Goal: Task Accomplishment & Management: Complete application form

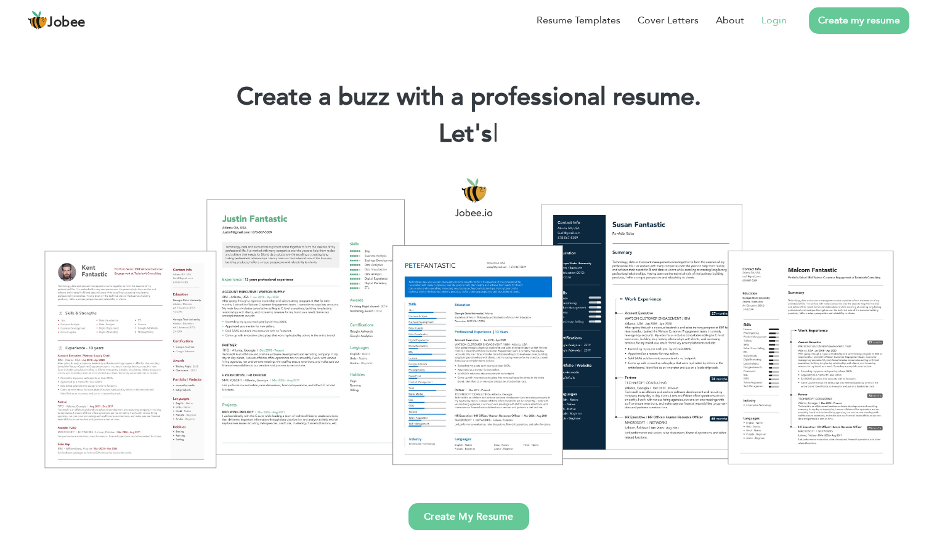
click at [771, 17] on link "Login" at bounding box center [773, 20] width 25 height 15
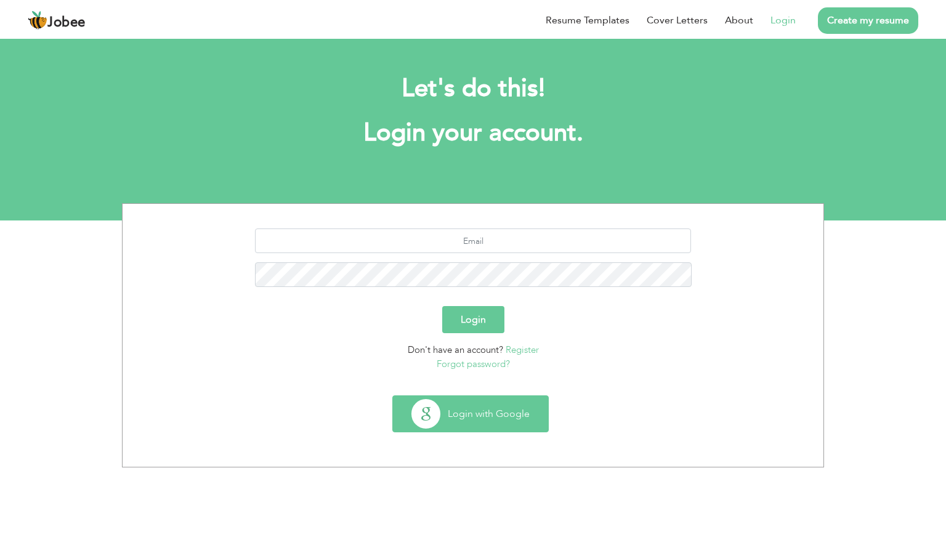
click at [500, 421] on button "Login with Google" at bounding box center [470, 414] width 155 height 36
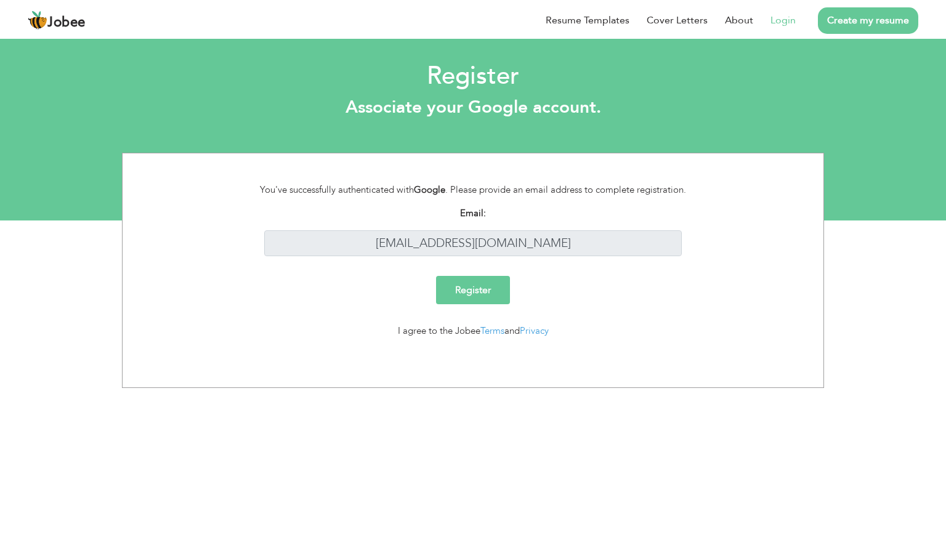
click at [480, 289] on input "Register" at bounding box center [473, 290] width 74 height 28
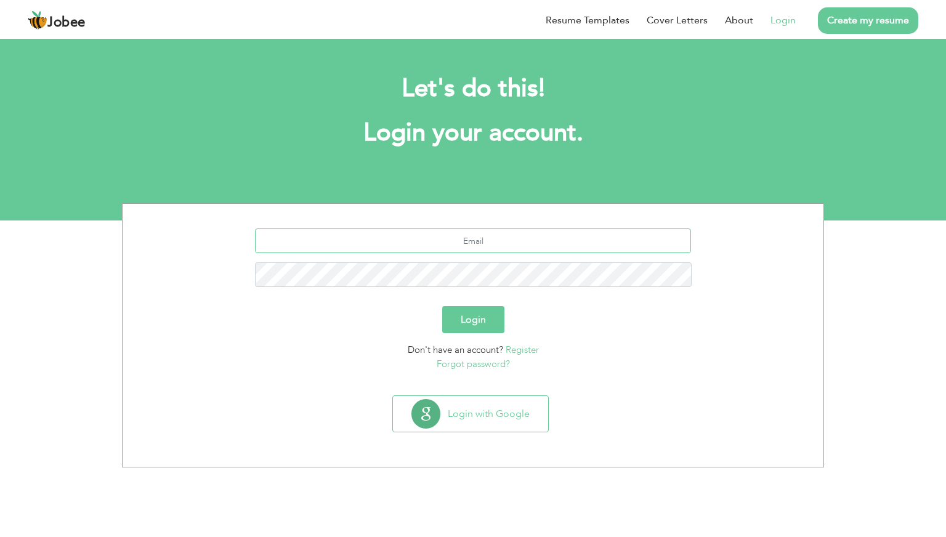
click at [500, 239] on input "text" at bounding box center [473, 240] width 437 height 25
type input "[EMAIL_ADDRESS][DOMAIN_NAME]"
click at [442, 306] on button "Login" at bounding box center [473, 319] width 62 height 27
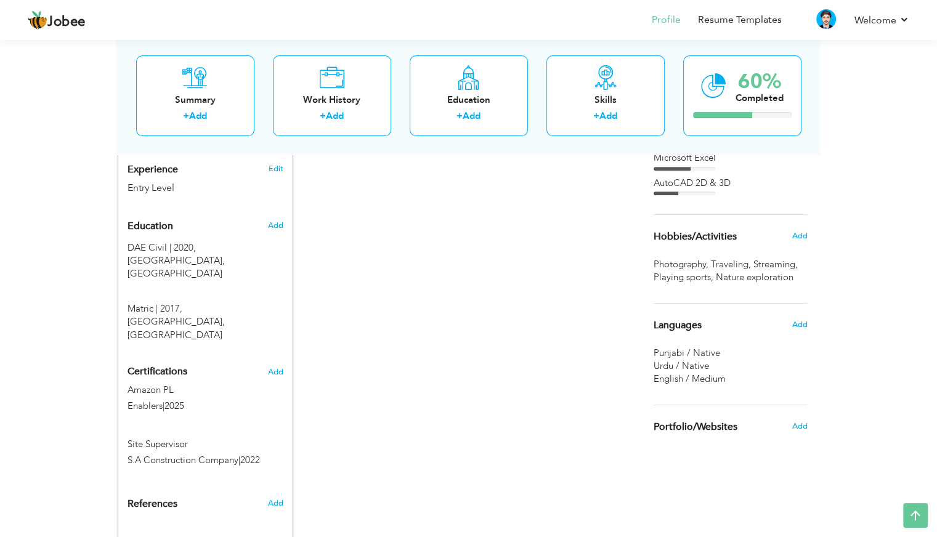
scroll to position [436, 0]
click at [277, 456] on span at bounding box center [278, 460] width 9 height 9
type input "Site Supervisor"
type input "S.A Construction Company"
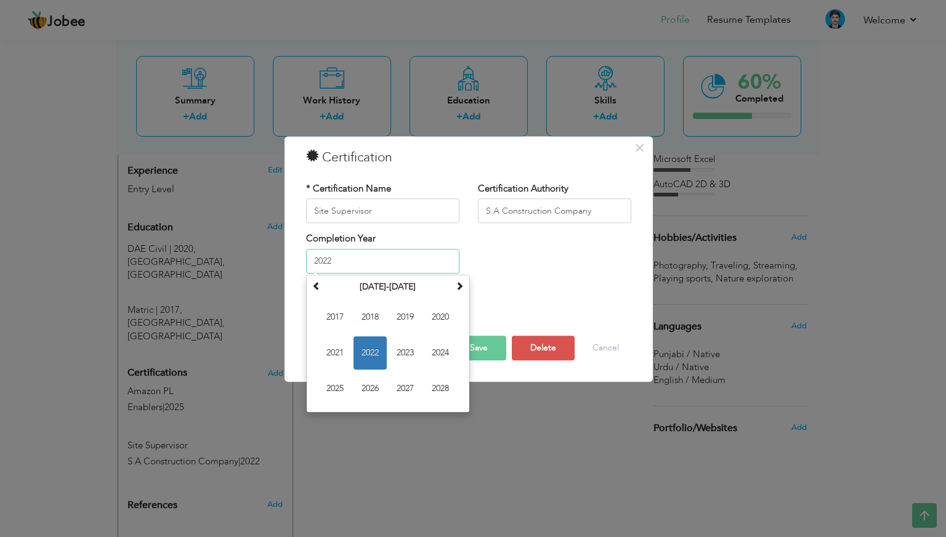
click at [402, 267] on input "2022" at bounding box center [382, 261] width 153 height 25
click at [336, 350] on span "2021" at bounding box center [334, 352] width 33 height 33
type input "2021"
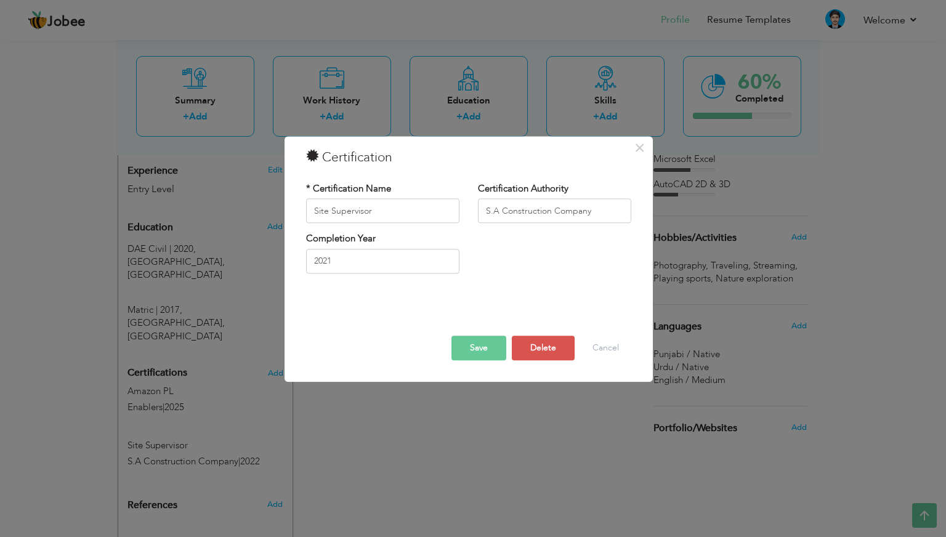
click at [473, 344] on button "Save" at bounding box center [478, 348] width 55 height 25
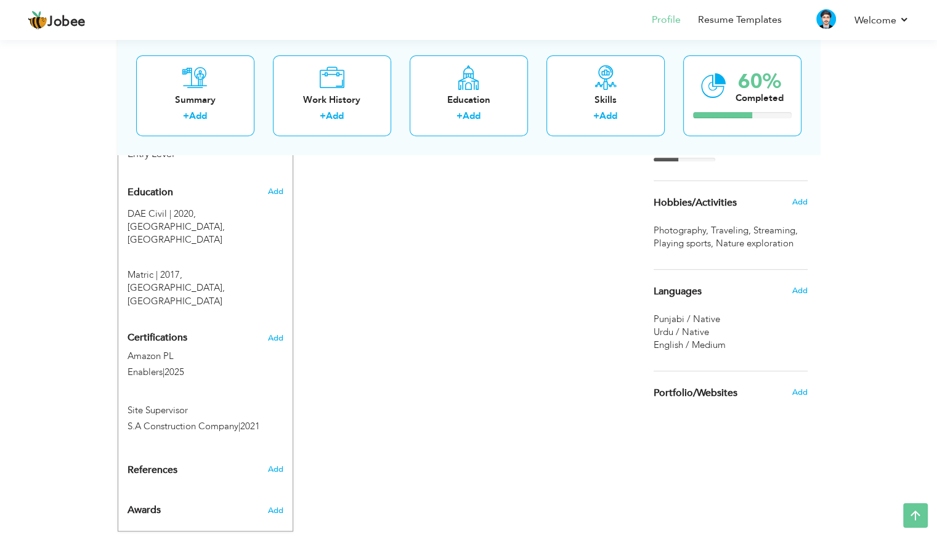
scroll to position [0, 0]
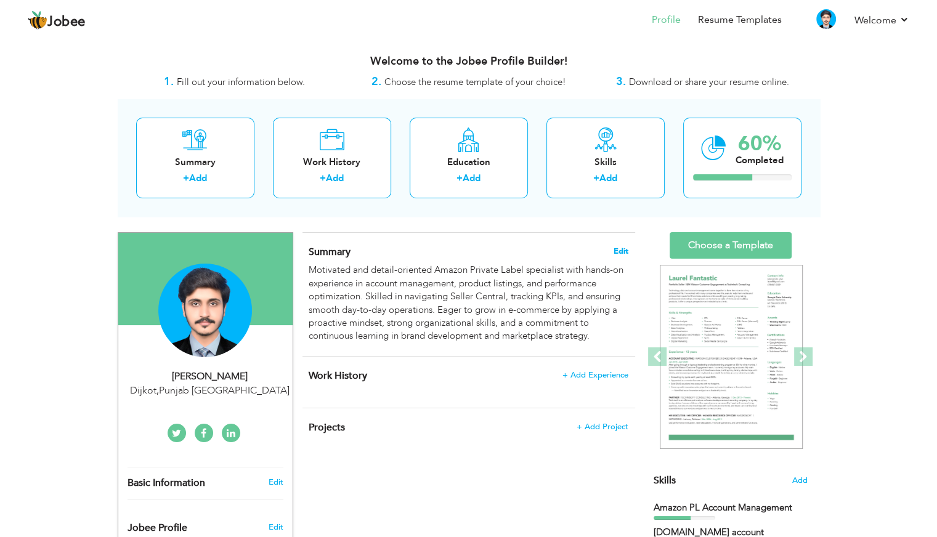
click at [620, 252] on span "Edit" at bounding box center [620, 251] width 15 height 9
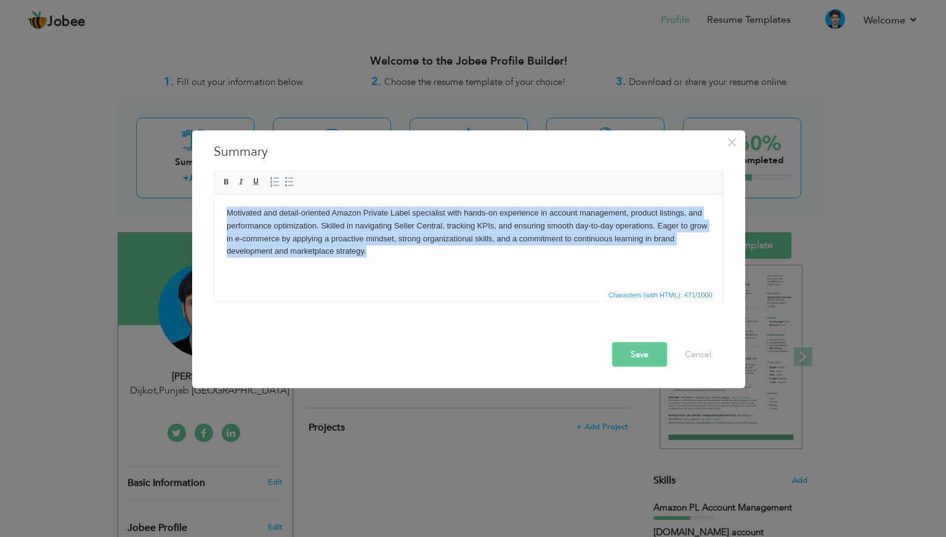
drag, startPoint x: 369, startPoint y: 251, endPoint x: 210, endPoint y: 197, distance: 167.9
click at [214, 197] on html "Motivated and detail-oriented Amazon Private Label specialist with hands-on exp…" at bounding box center [468, 232] width 509 height 76
copy body "Motivated and detail-oriented Amazon Private Label specialist with hands-on exp…"
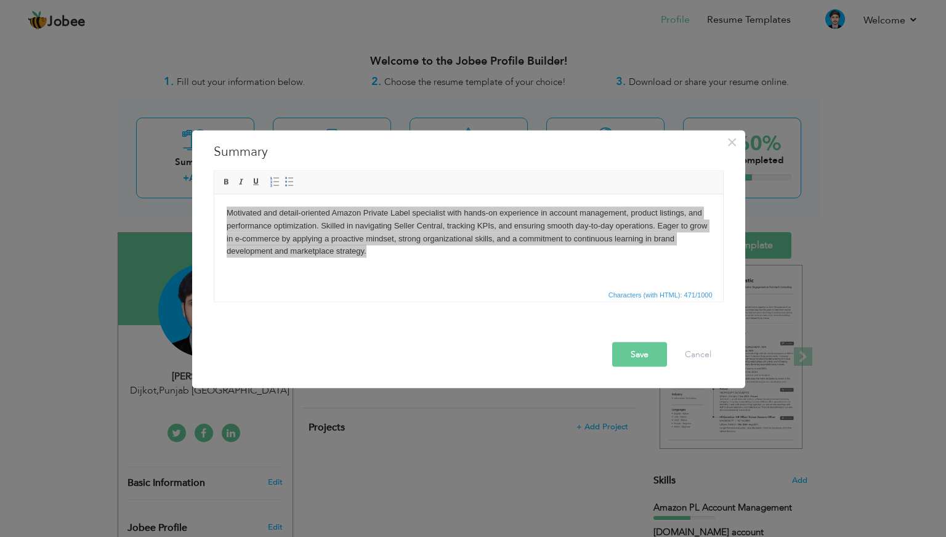
click at [651, 361] on button "Save" at bounding box center [639, 354] width 55 height 25
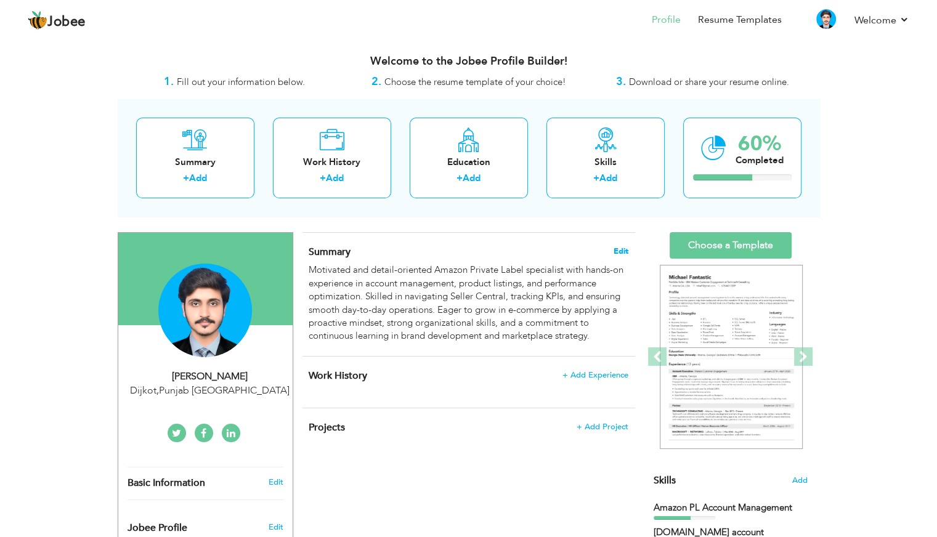
click at [624, 252] on span "Edit" at bounding box center [620, 251] width 15 height 9
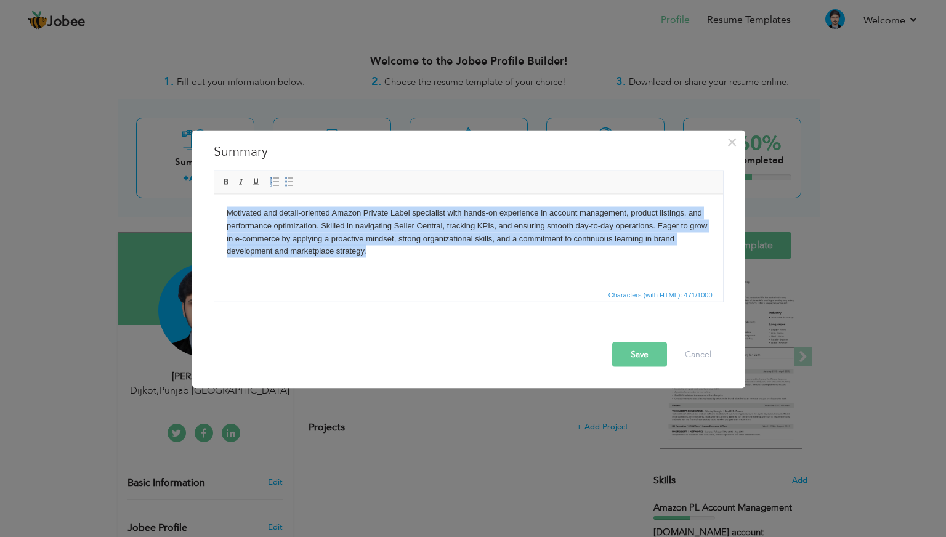
drag, startPoint x: 376, startPoint y: 252, endPoint x: 214, endPoint y: 206, distance: 168.4
click at [214, 206] on html "Motivated and detail-oriented Amazon Private Label specialist with hands-on exp…" at bounding box center [468, 232] width 509 height 76
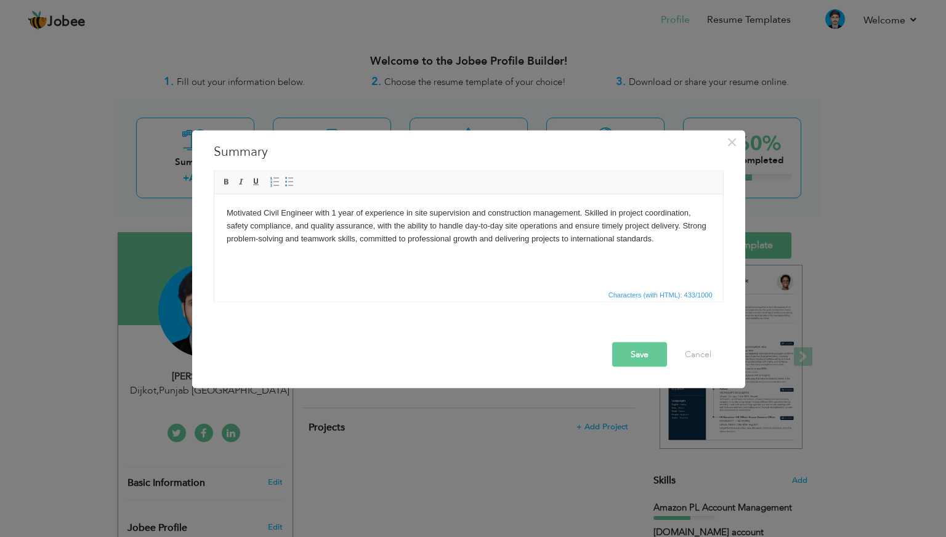
click at [639, 357] on button "Save" at bounding box center [639, 354] width 55 height 25
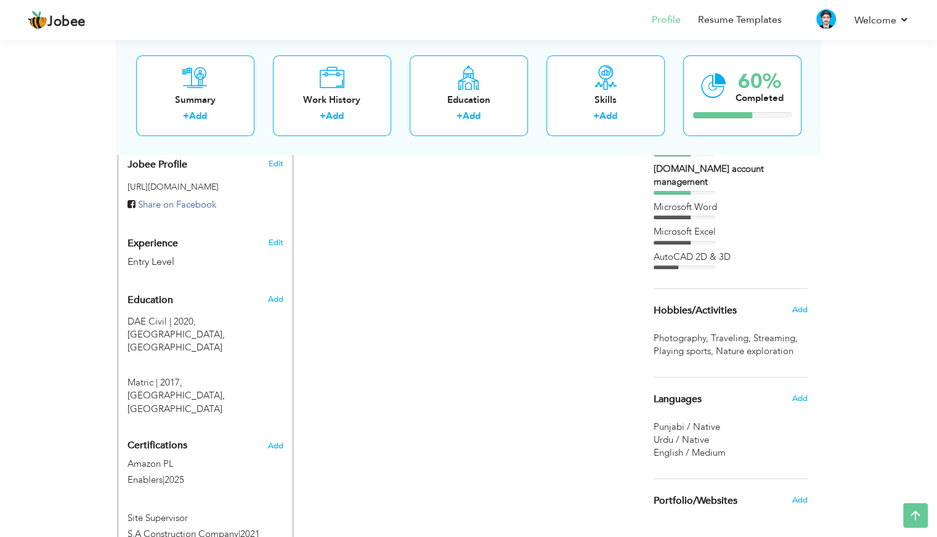
scroll to position [360, 0]
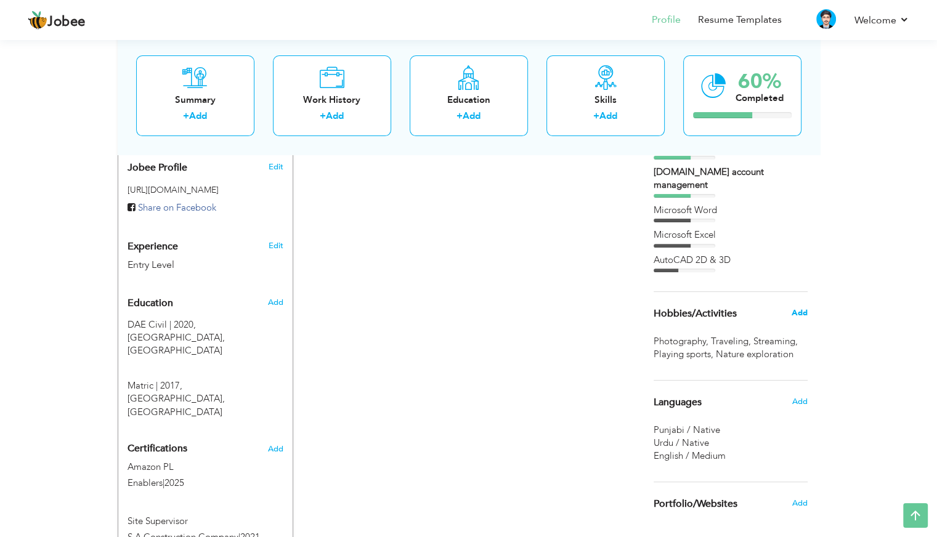
click at [799, 307] on span "Add" at bounding box center [799, 312] width 16 height 11
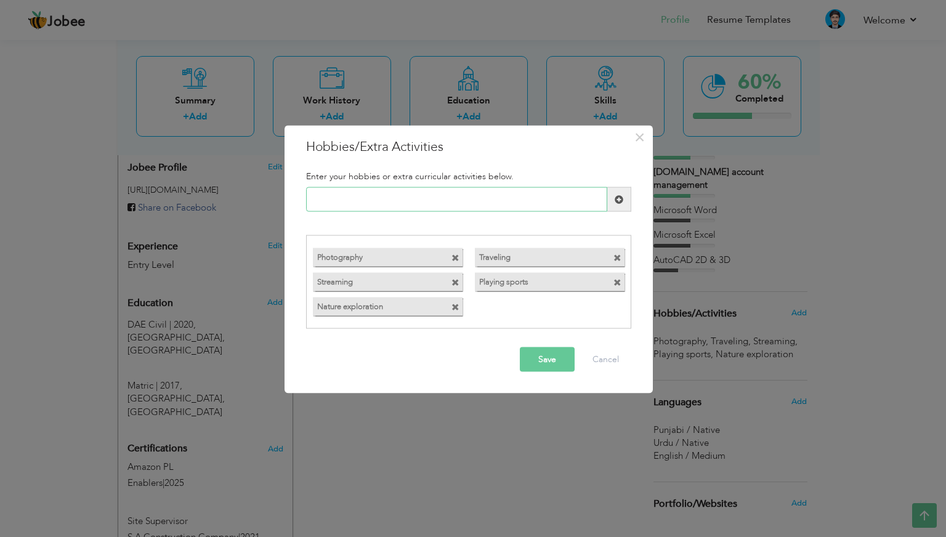
click at [336, 198] on input "text" at bounding box center [456, 199] width 301 height 25
paste input "Reading about constructio"
type input "Reading about constructio"
click at [455, 259] on span at bounding box center [455, 258] width 8 height 8
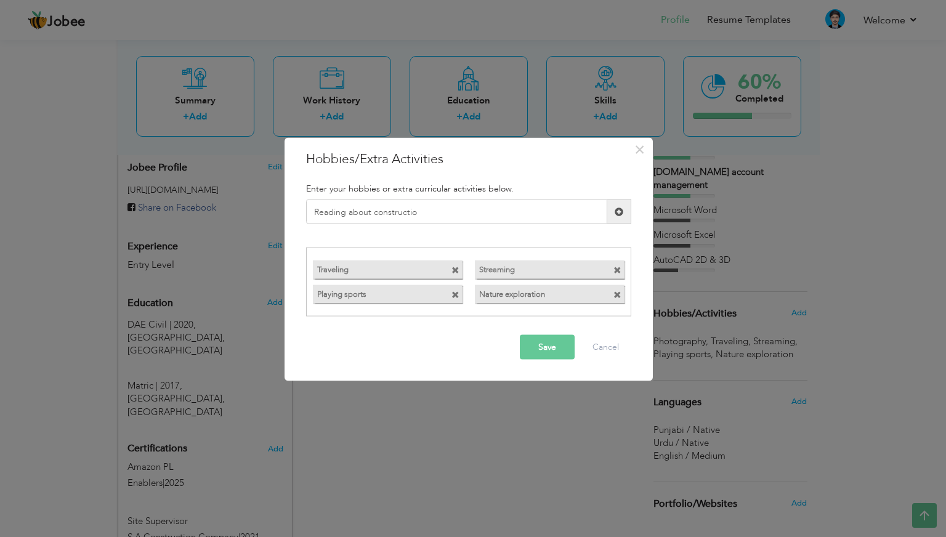
click at [543, 342] on button "Save" at bounding box center [547, 346] width 55 height 25
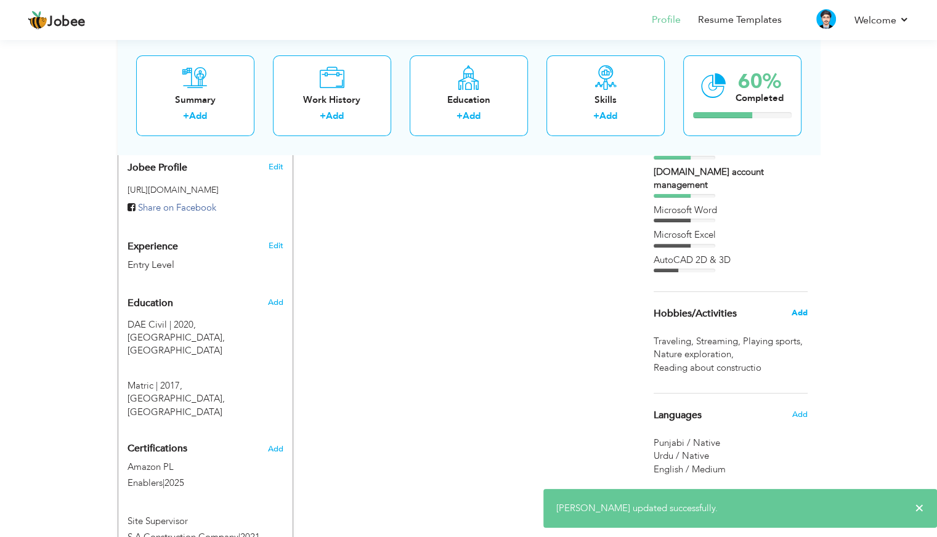
click at [797, 307] on span "Add" at bounding box center [799, 312] width 16 height 11
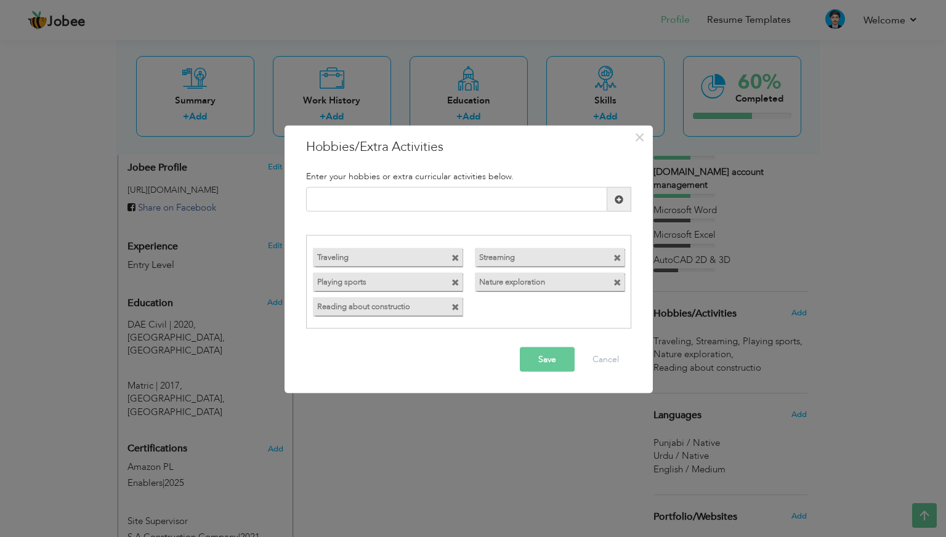
click at [456, 308] on span at bounding box center [455, 307] width 8 height 8
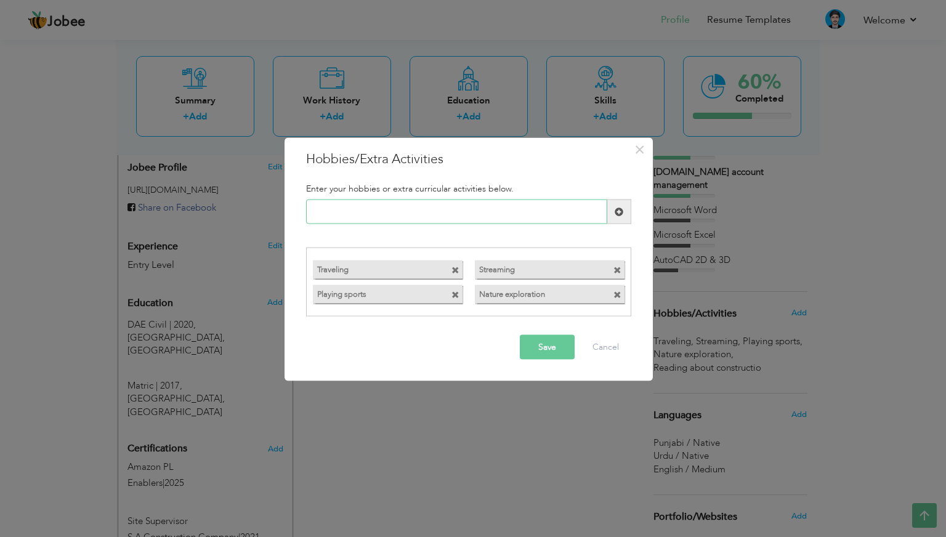
click at [430, 216] on input "text" at bounding box center [456, 212] width 301 height 25
paste input "technical drawing explora"
click at [316, 209] on input "technical drawing explora" at bounding box center [456, 212] width 301 height 25
click at [454, 216] on input "Technical drawing explora" at bounding box center [456, 212] width 301 height 25
type input "T"
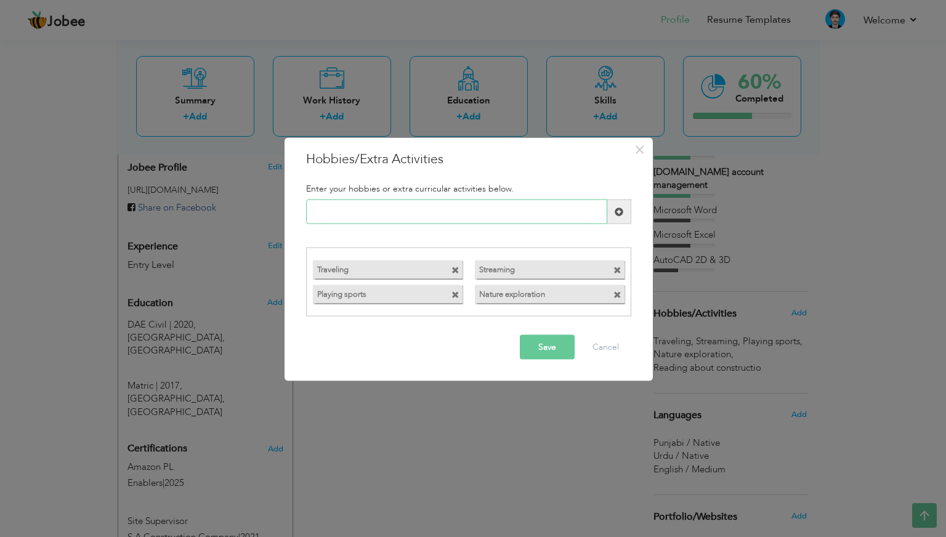
click at [347, 211] on input "text" at bounding box center [456, 212] width 301 height 25
paste input "Technical Reading"
type input "Technical Reading"
click at [549, 343] on button "Save" at bounding box center [547, 346] width 55 height 25
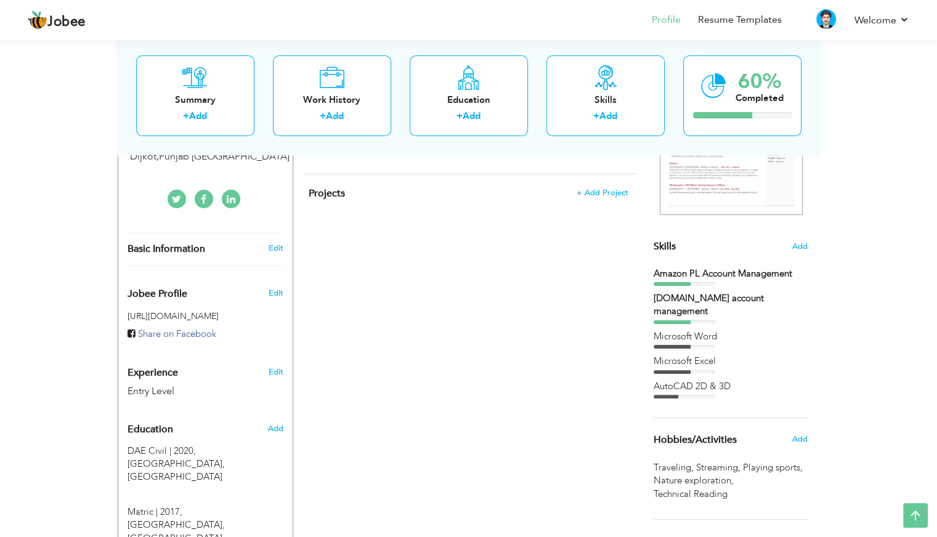
scroll to position [232, 0]
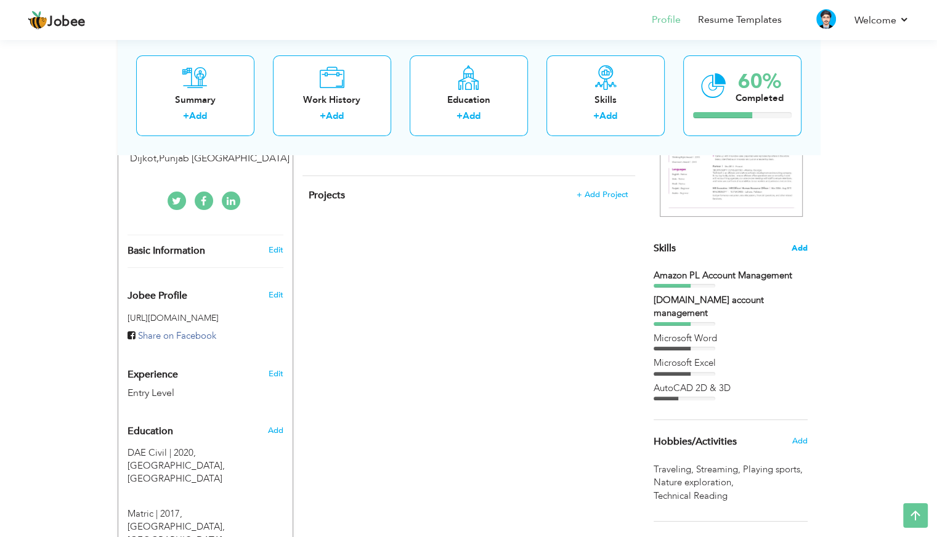
click at [804, 248] on span "Add" at bounding box center [799, 249] width 16 height 12
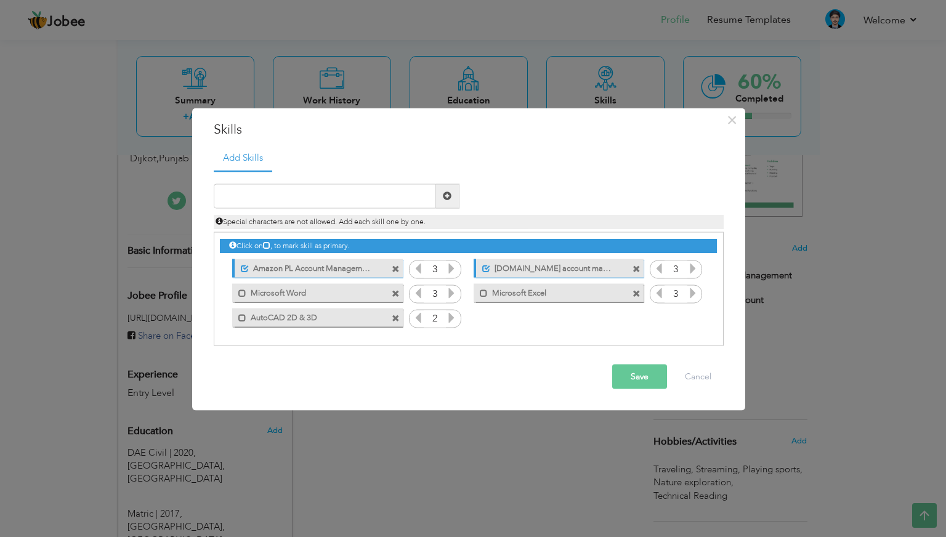
drag, startPoint x: 333, startPoint y: 292, endPoint x: 369, endPoint y: 305, distance: 38.8
click at [369, 305] on div "Click on , to mark skill as primary. Unmark as primary skill. 3 3 Microsoft Wor…" at bounding box center [468, 281] width 496 height 97
click at [337, 274] on div "Unmark as primary skill." at bounding box center [317, 268] width 170 height 18
click at [293, 294] on label "Microsoft Word" at bounding box center [308, 291] width 124 height 15
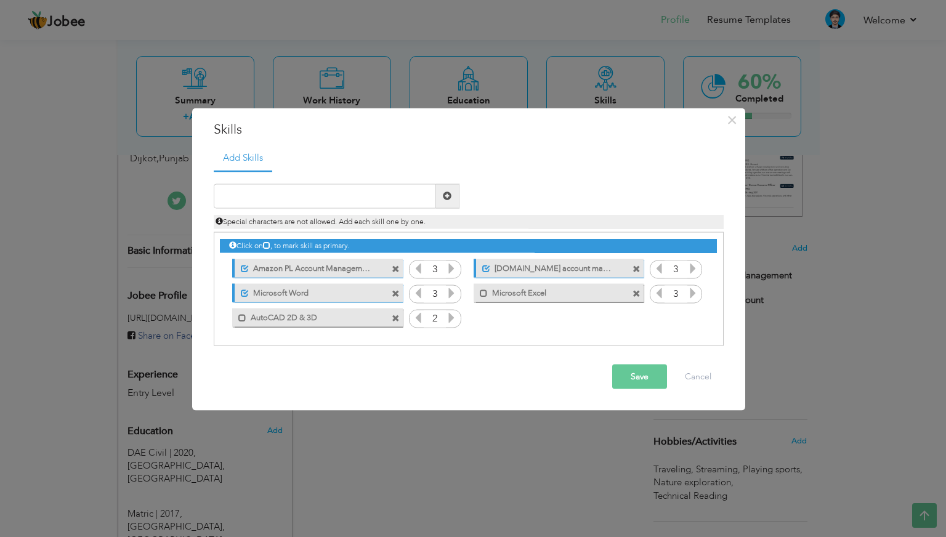
click at [243, 298] on div "Unmark as primary skill. Microsoft Word" at bounding box center [317, 293] width 170 height 18
click at [246, 292] on span at bounding box center [245, 293] width 8 height 8
click at [320, 183] on div "Duplicate entry" at bounding box center [469, 258] width 510 height 175
click at [325, 198] on input "text" at bounding box center [325, 195] width 222 height 25
paste input "Site Supervision"
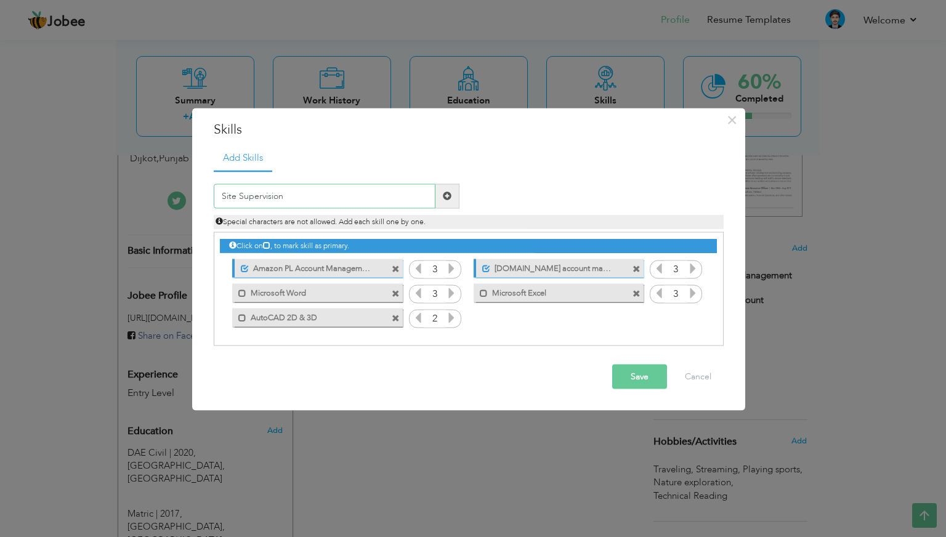
type input "Site Supervision"
click at [453, 194] on span at bounding box center [447, 195] width 24 height 25
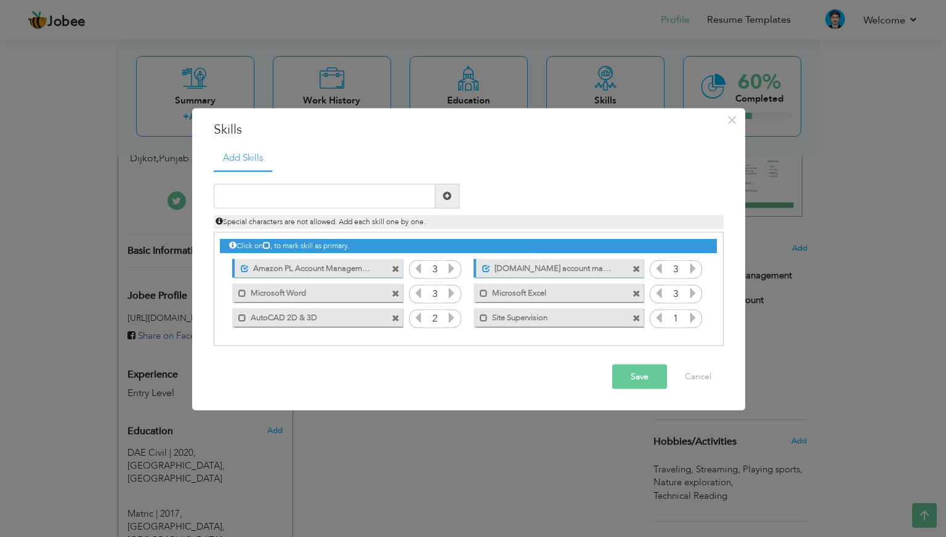
drag, startPoint x: 544, startPoint y: 320, endPoint x: 397, endPoint y: 272, distance: 154.8
click at [397, 272] on div "Click on , to mark skill as primary. Unmark as primary skill. 3 3 Microsoft Wor…" at bounding box center [468, 281] width 496 height 97
click at [396, 271] on span at bounding box center [396, 269] width 8 height 8
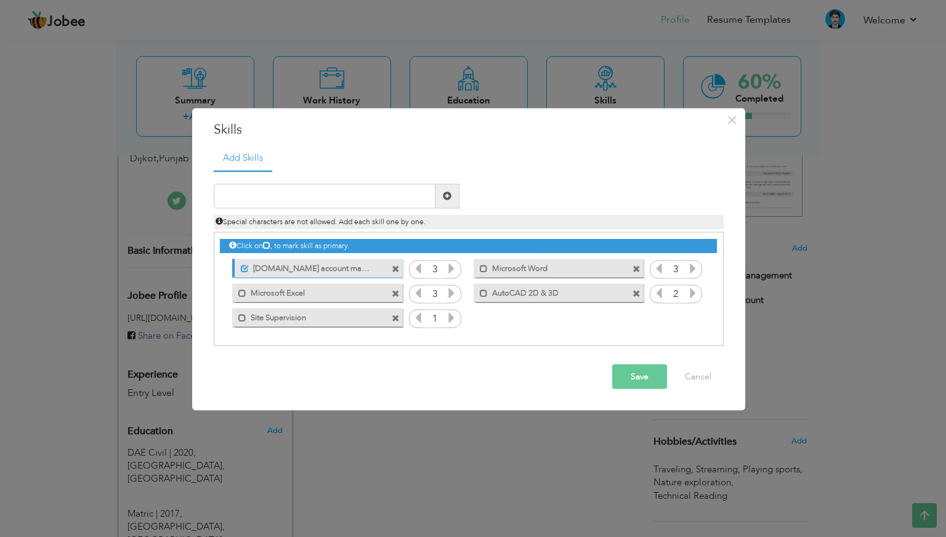
click at [396, 271] on span at bounding box center [396, 269] width 8 height 8
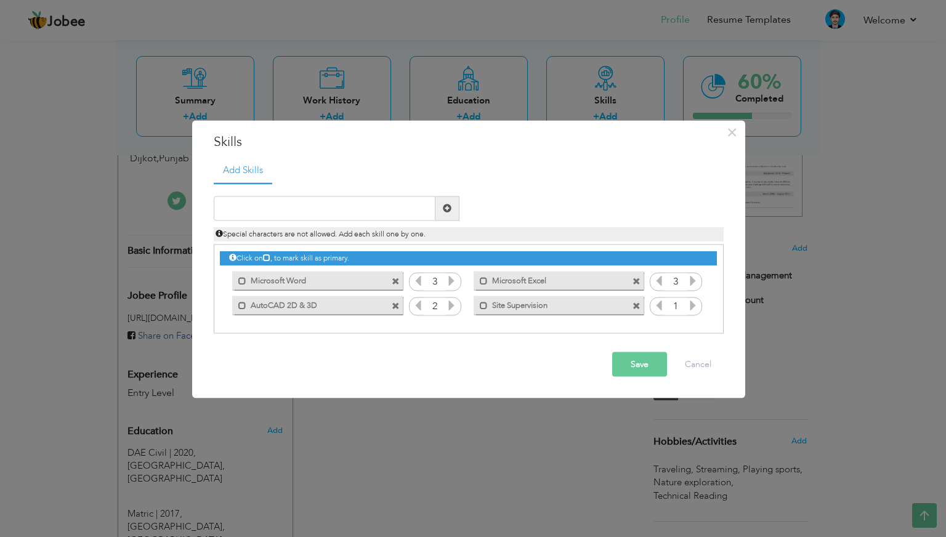
click at [396, 272] on span at bounding box center [397, 278] width 11 height 13
click at [397, 281] on span at bounding box center [396, 282] width 8 height 8
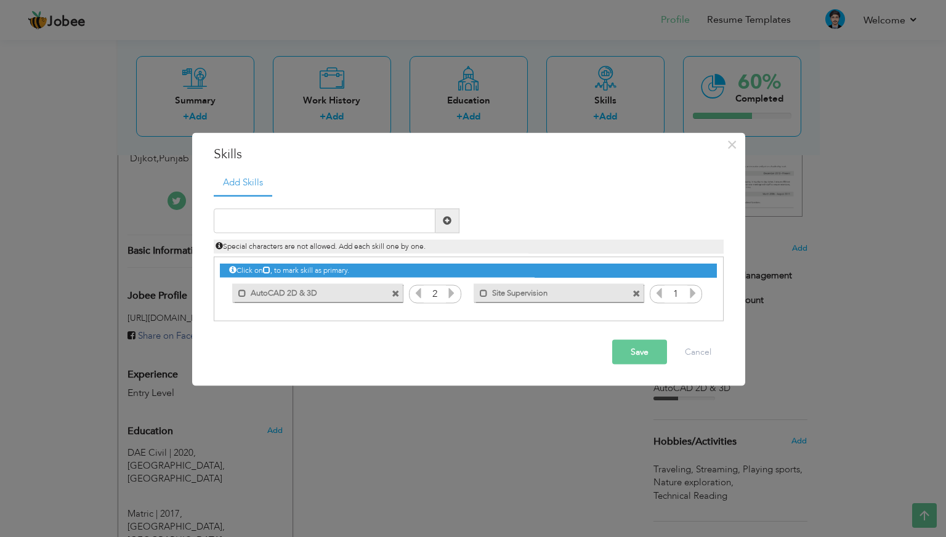
click at [397, 281] on div "Mark as primary skill. AutoCAD 2D & 3D" at bounding box center [314, 293] width 188 height 25
click at [394, 292] on span at bounding box center [396, 294] width 8 height 8
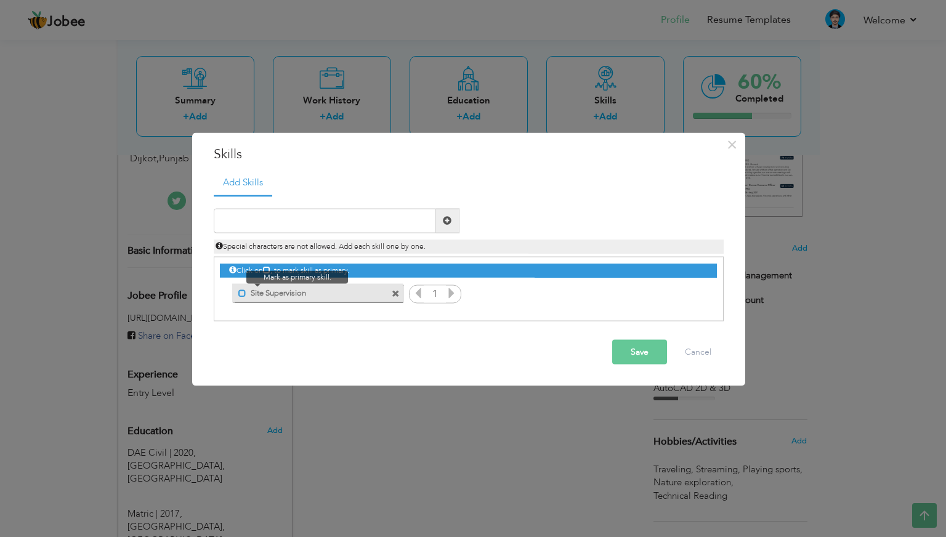
click at [240, 294] on span at bounding box center [242, 293] width 8 height 8
click at [451, 294] on icon at bounding box center [451, 292] width 11 height 11
click at [363, 212] on input "text" at bounding box center [325, 220] width 222 height 25
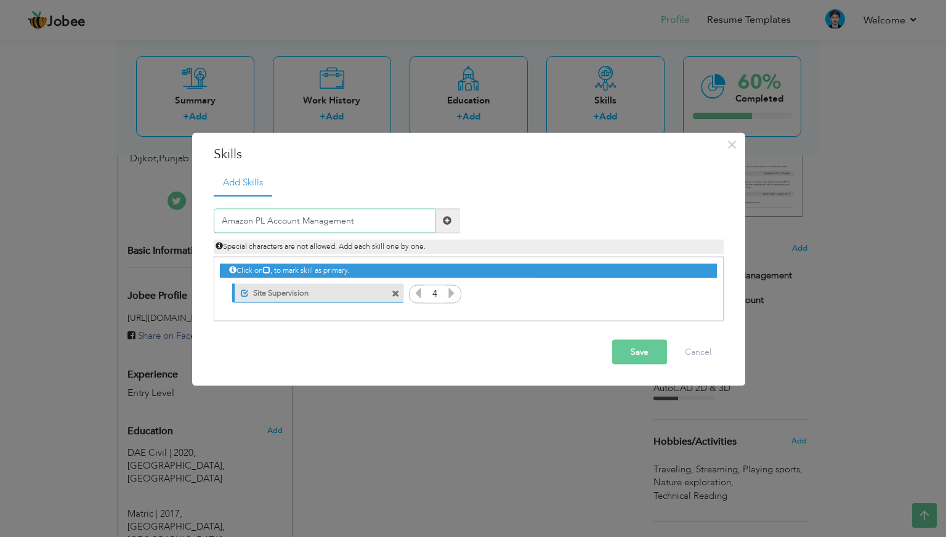
type input "Amazon PL Account Management"
click at [446, 227] on span at bounding box center [447, 220] width 24 height 25
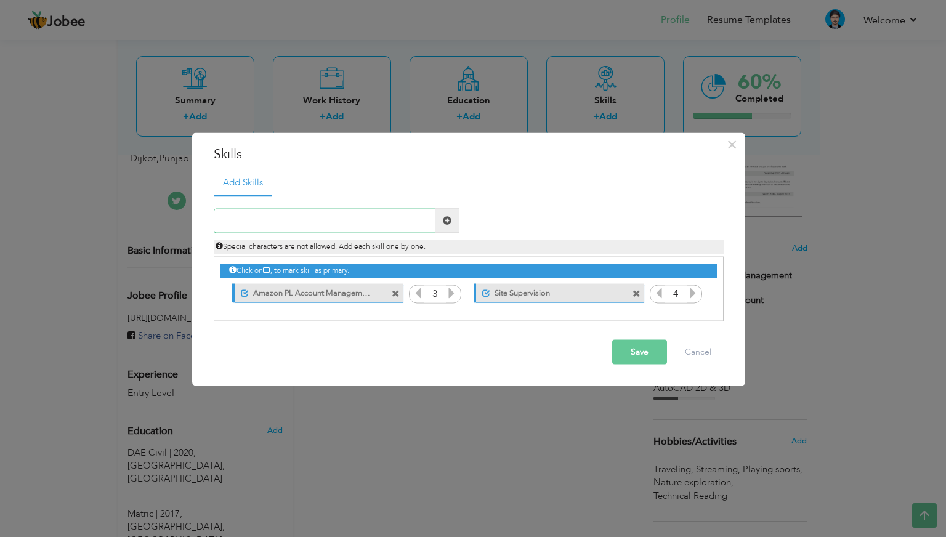
click at [357, 224] on input "text" at bounding box center [325, 220] width 222 height 25
click at [643, 353] on button "Save" at bounding box center [639, 351] width 55 height 25
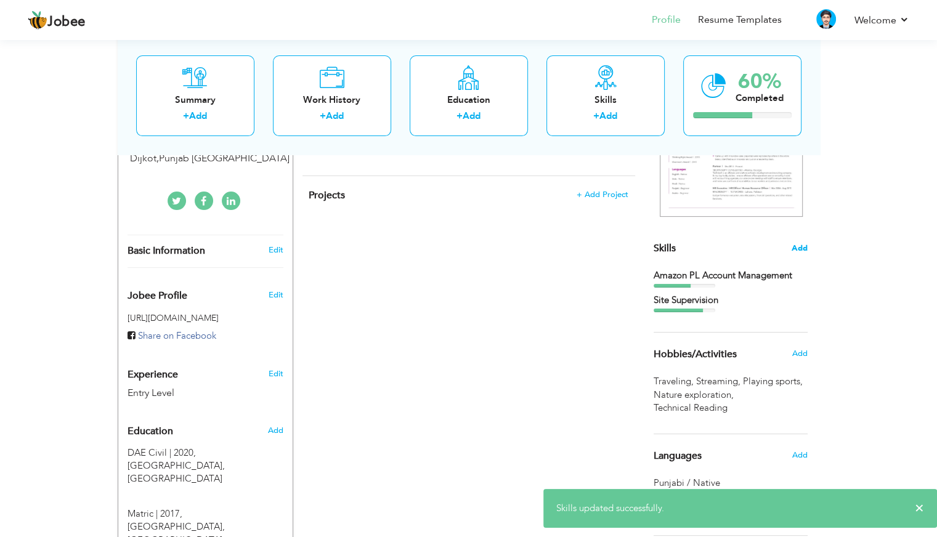
click at [800, 251] on span "Add" at bounding box center [799, 249] width 16 height 12
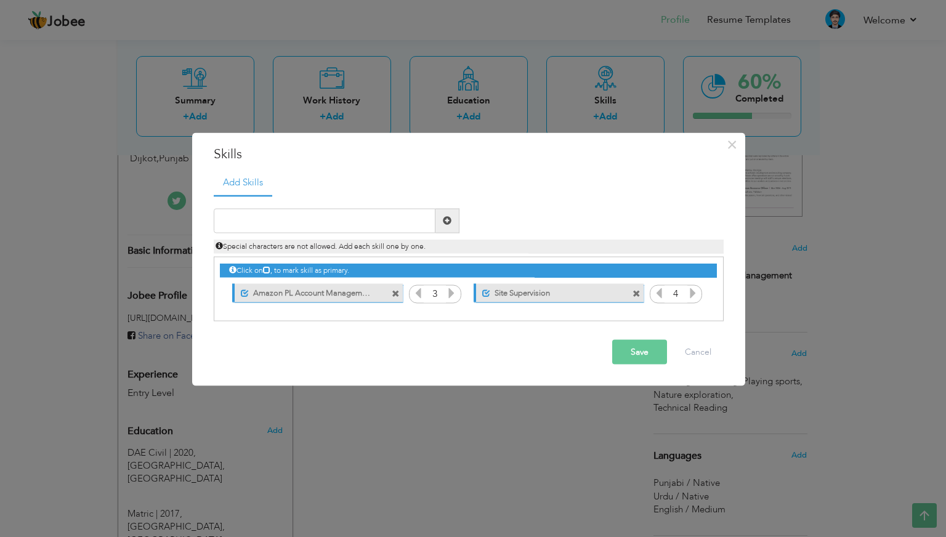
click at [392, 296] on span at bounding box center [396, 294] width 8 height 8
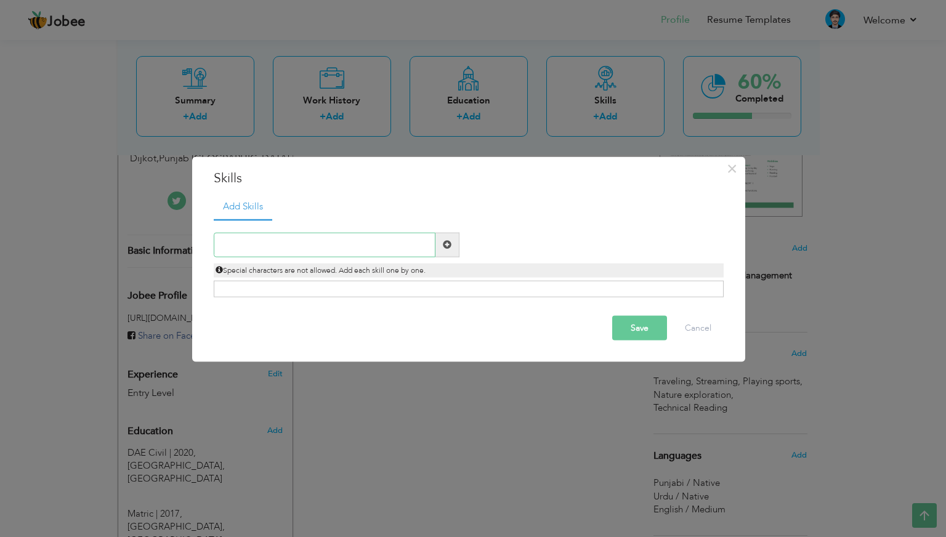
click at [299, 248] on input "text" at bounding box center [325, 244] width 222 height 25
type input "Microsoft Word"
click at [449, 248] on span at bounding box center [447, 244] width 9 height 9
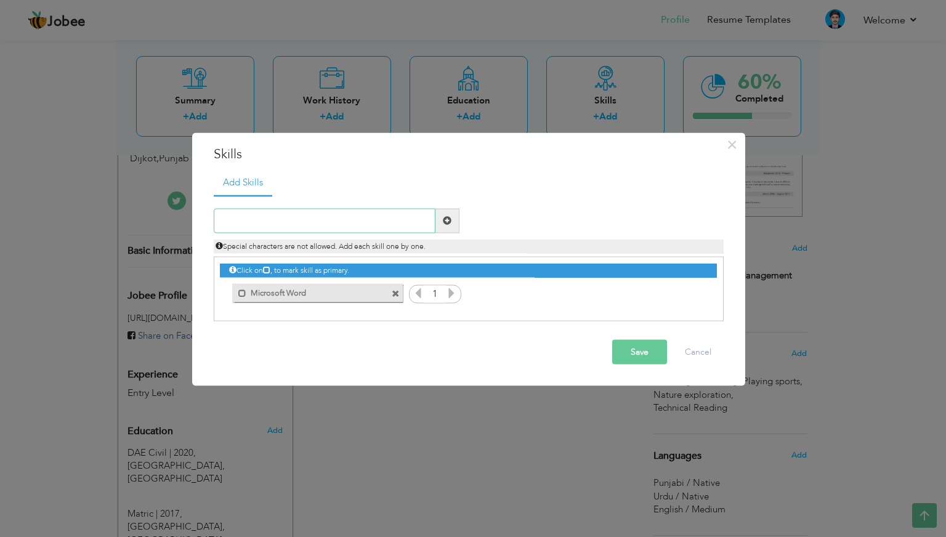
click at [305, 221] on input "text" at bounding box center [325, 220] width 222 height 25
drag, startPoint x: 296, startPoint y: 216, endPoint x: 216, endPoint y: 222, distance: 79.7
click at [216, 222] on input "Microsoft Exel" at bounding box center [325, 220] width 222 height 25
paste input "S Exc"
type input "MS Excel"
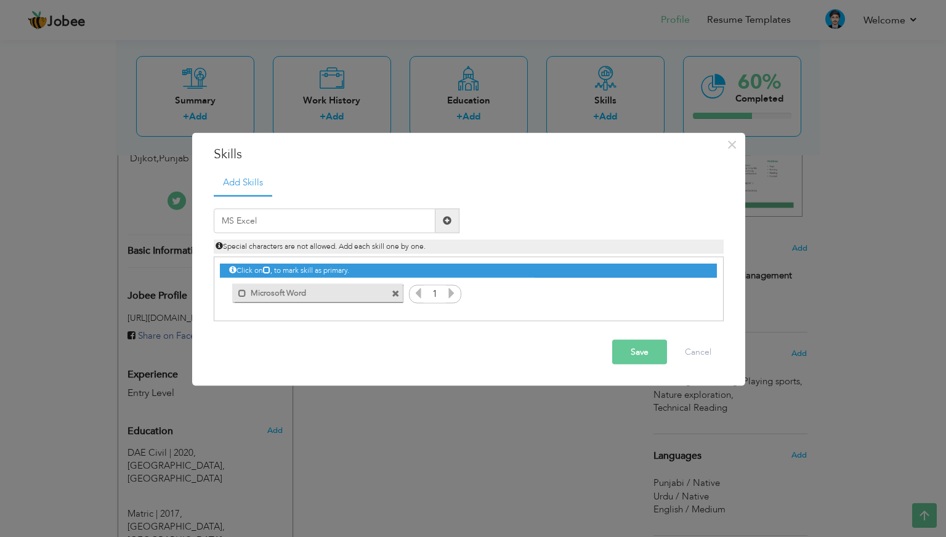
click at [443, 223] on span at bounding box center [447, 220] width 9 height 9
click at [342, 220] on input "text" at bounding box center [325, 220] width 222 height 25
type input "b"
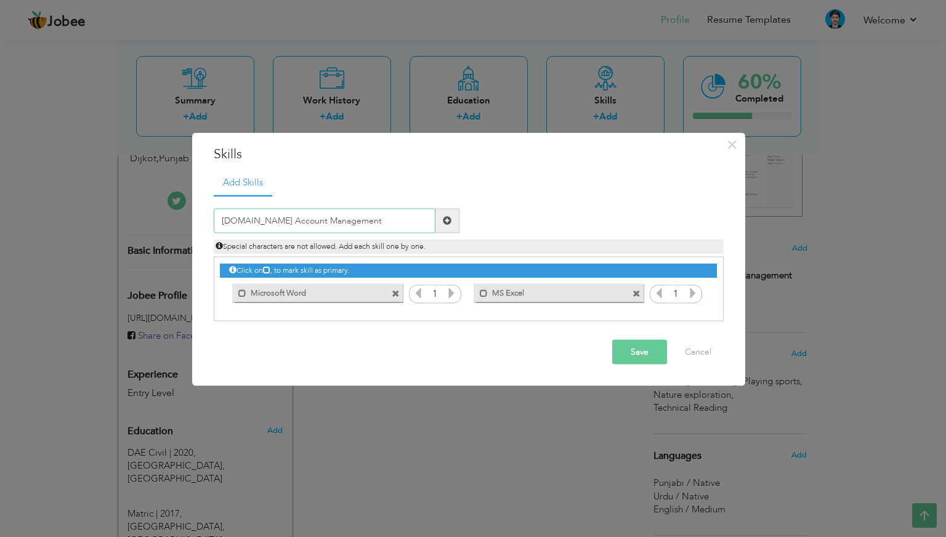
type input "Bol.com Account Management"
click at [446, 219] on span at bounding box center [447, 220] width 9 height 9
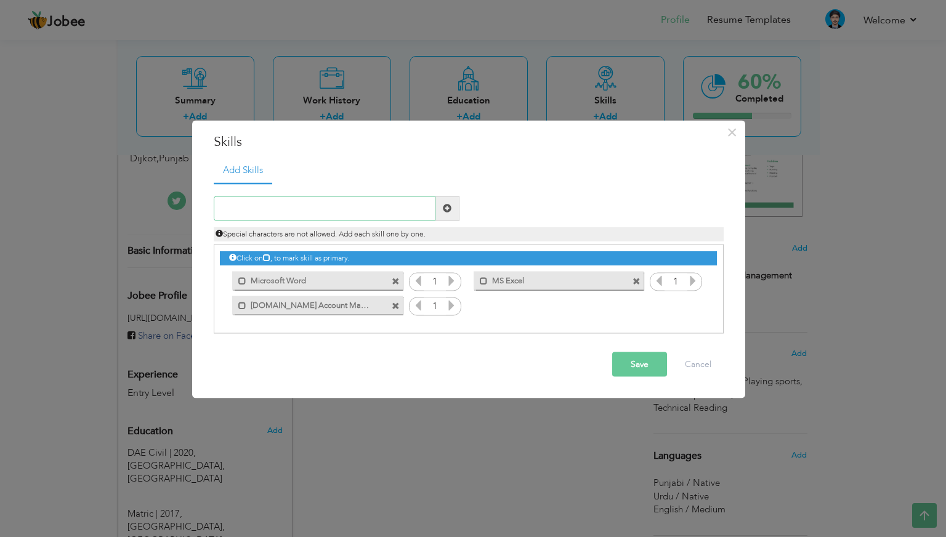
click at [343, 209] on input "text" at bounding box center [325, 208] width 222 height 25
drag, startPoint x: 278, startPoint y: 206, endPoint x: 203, endPoint y: 210, distance: 75.8
click at [203, 210] on div "× Skills Add Skills Site Duplicate entry Unmark as primary skill. 3 4" at bounding box center [468, 260] width 553 height 278
paste input "Civil Site Supervisor"
type input "Civil Site Supervisor"
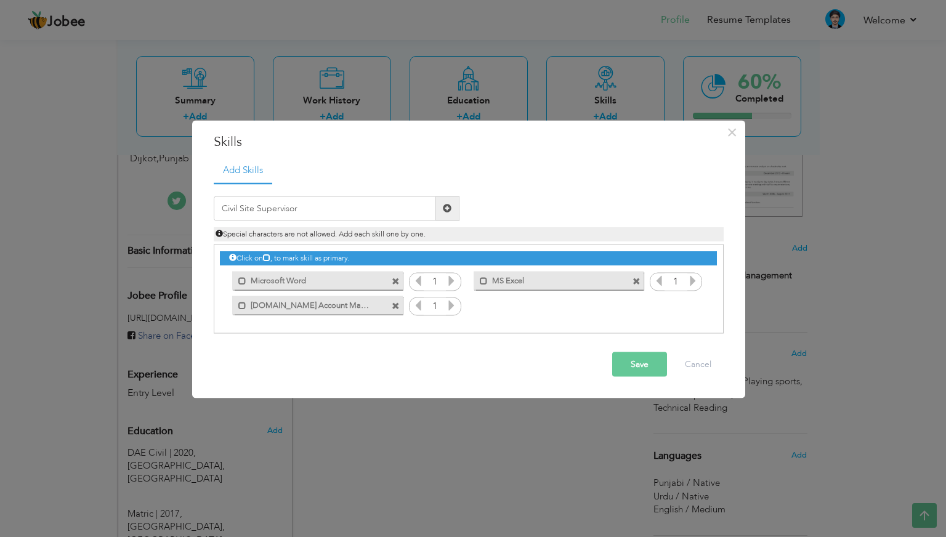
click at [446, 206] on span at bounding box center [447, 208] width 9 height 9
click at [397, 279] on span at bounding box center [396, 282] width 8 height 8
click at [632, 279] on span at bounding box center [636, 282] width 8 height 8
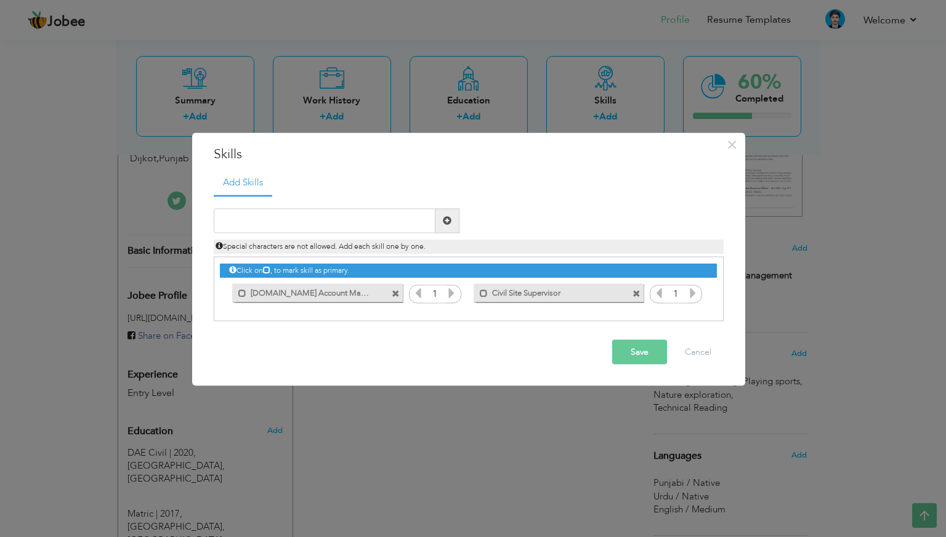
click at [397, 279] on div "Click on , to mark skill as primary. Unmark as primary skill. 3 Site Supervisio…" at bounding box center [468, 281] width 496 height 48
click at [398, 293] on span at bounding box center [396, 294] width 8 height 8
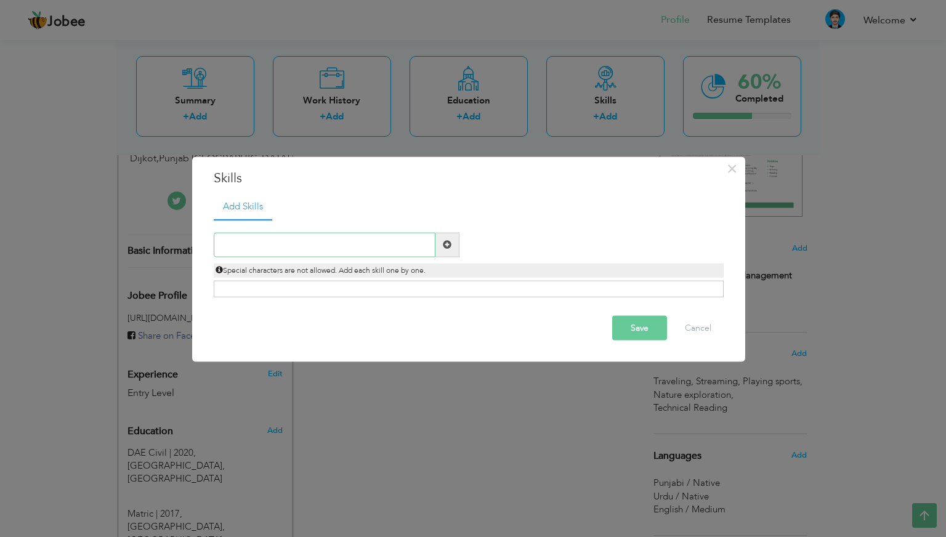
click at [303, 240] on input "text" at bounding box center [325, 244] width 222 height 25
paste input "Civil Site Supervisor"
type input "Civil Site Supervisor"
click at [448, 244] on span at bounding box center [447, 244] width 9 height 9
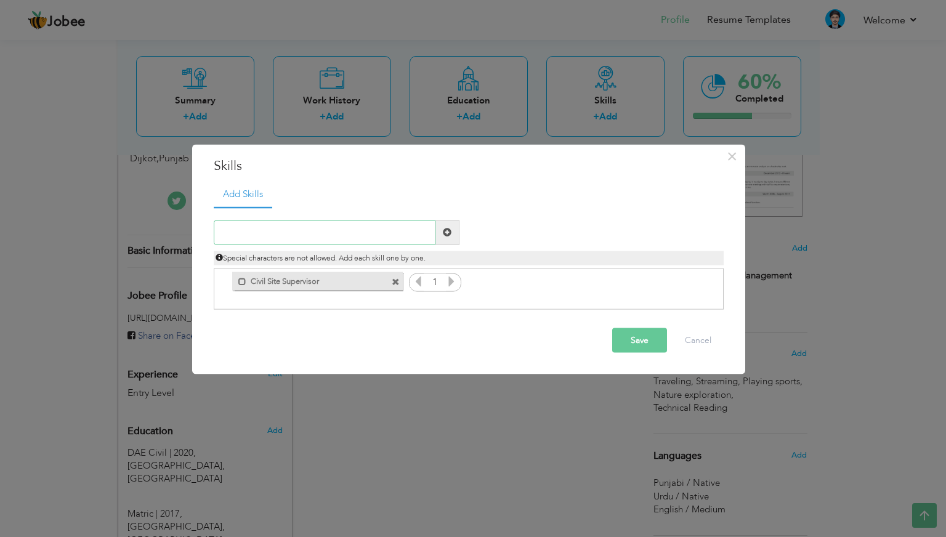
click at [277, 236] on input "text" at bounding box center [325, 232] width 222 height 25
type input "Amazon PL Account Management"
click at [449, 230] on span at bounding box center [447, 232] width 9 height 9
click at [397, 281] on span at bounding box center [396, 282] width 8 height 8
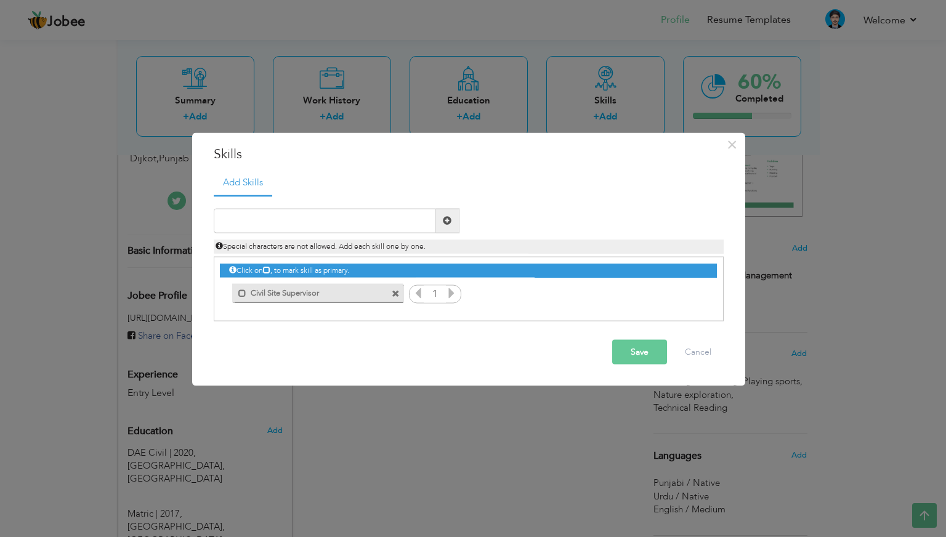
click at [397, 281] on div "Mark as primary skill. Civil Site Supervisor" at bounding box center [314, 293] width 188 height 25
click at [394, 292] on span at bounding box center [396, 294] width 8 height 8
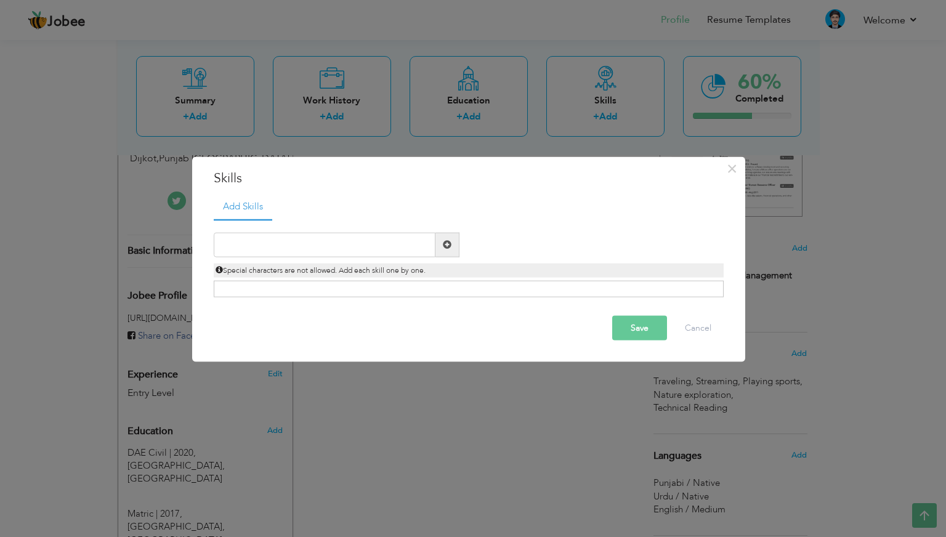
click at [638, 326] on button "Save" at bounding box center [639, 327] width 55 height 25
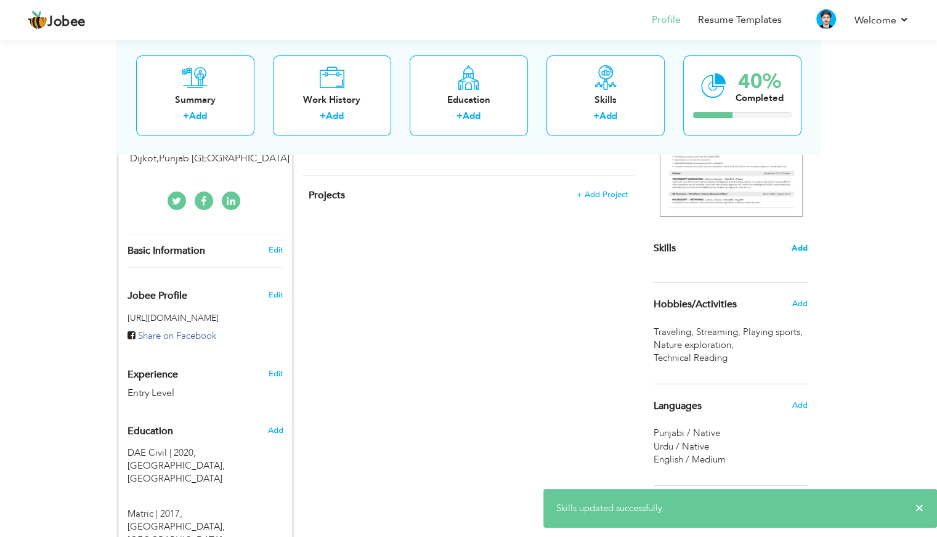
click at [800, 249] on span "Add" at bounding box center [799, 249] width 16 height 12
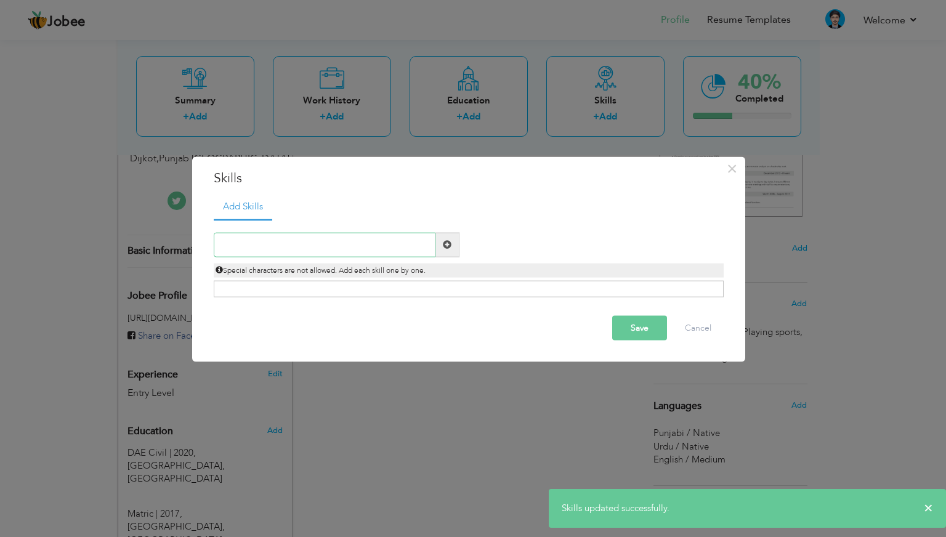
click at [300, 244] on input "text" at bounding box center [325, 244] width 222 height 25
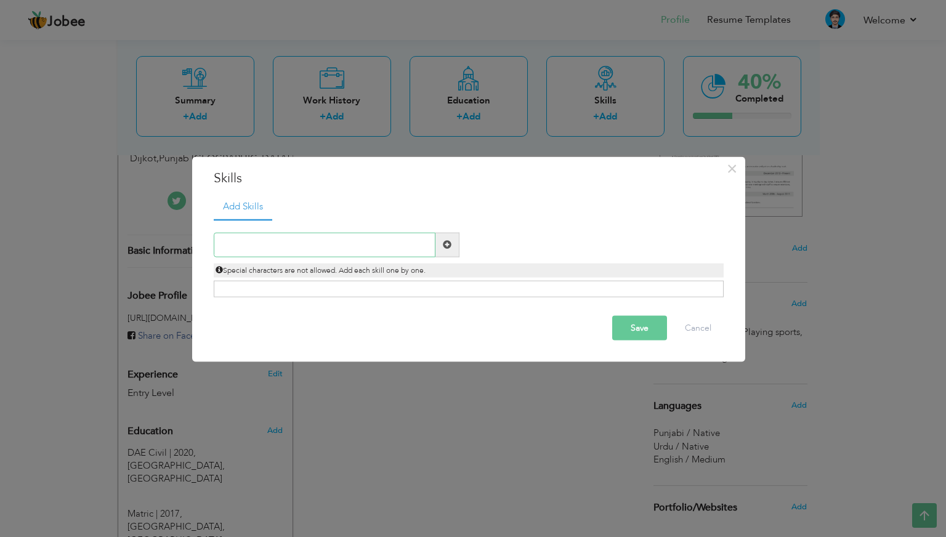
paste input "Civil Site Supervisor"
type input "Civil Site Supervisor"
click at [449, 241] on span at bounding box center [447, 244] width 9 height 9
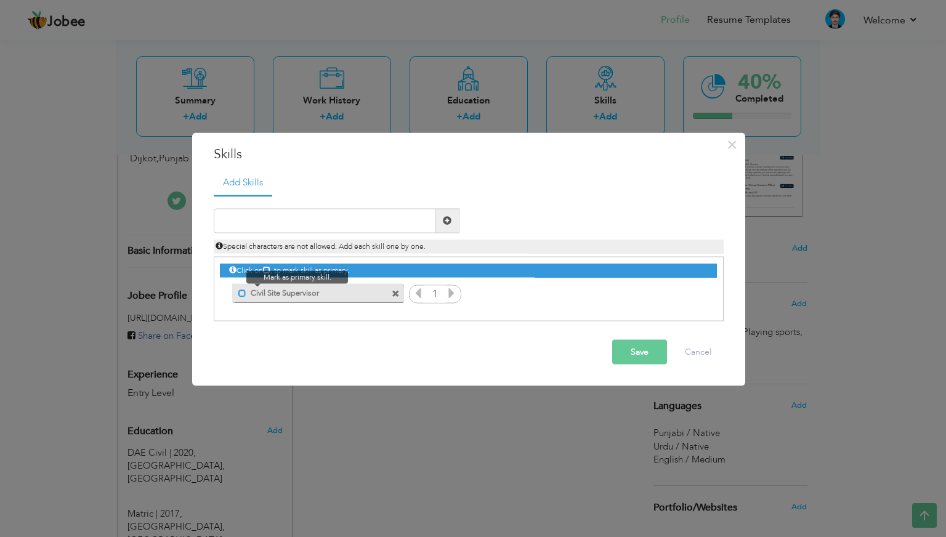
click at [241, 292] on span at bounding box center [242, 293] width 8 height 8
click at [449, 292] on icon at bounding box center [451, 292] width 11 height 11
click at [262, 227] on input "text" at bounding box center [325, 220] width 222 height 25
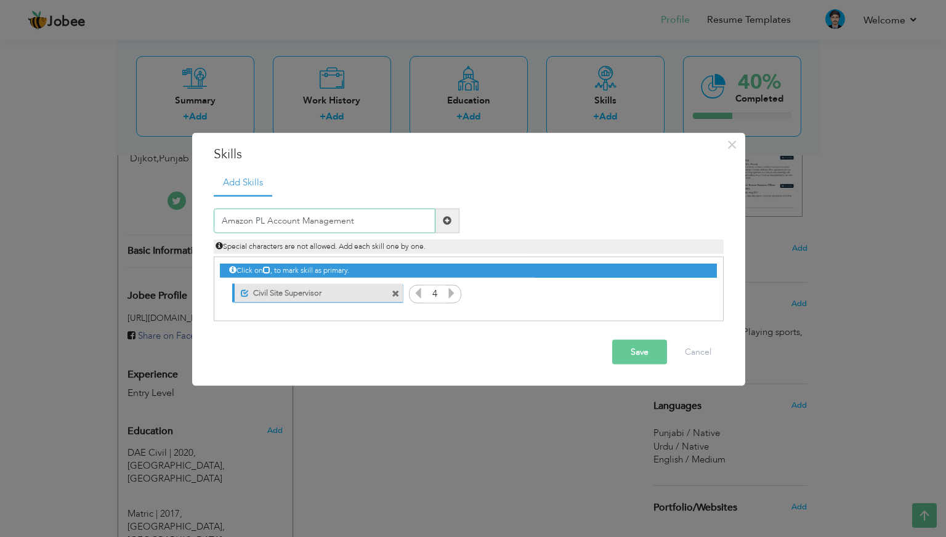
type input "Amazon PL Account Management"
click at [446, 224] on span at bounding box center [447, 220] width 9 height 9
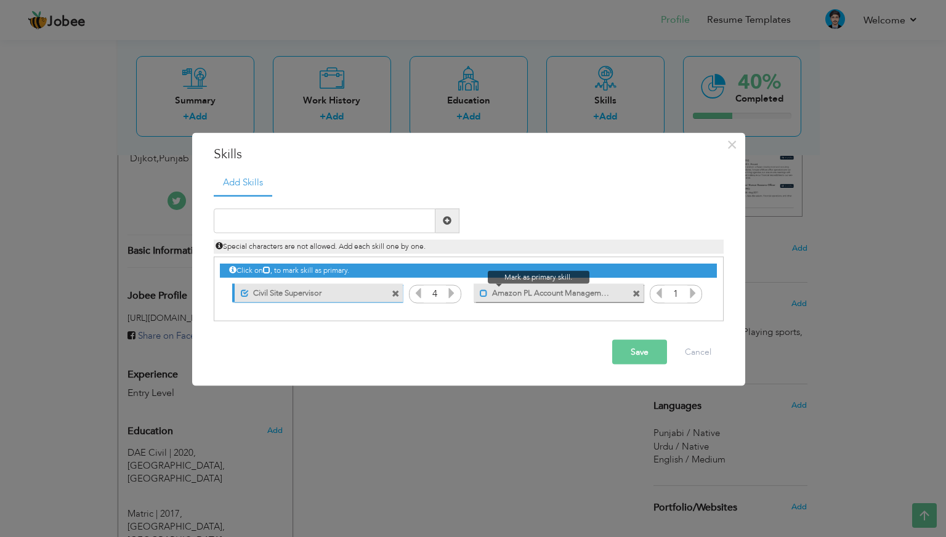
click at [482, 294] on span at bounding box center [484, 293] width 8 height 8
click at [696, 294] on icon at bounding box center [692, 292] width 11 height 11
click at [348, 221] on input "text" at bounding box center [325, 220] width 222 height 25
type input "Bol.com Account Management"
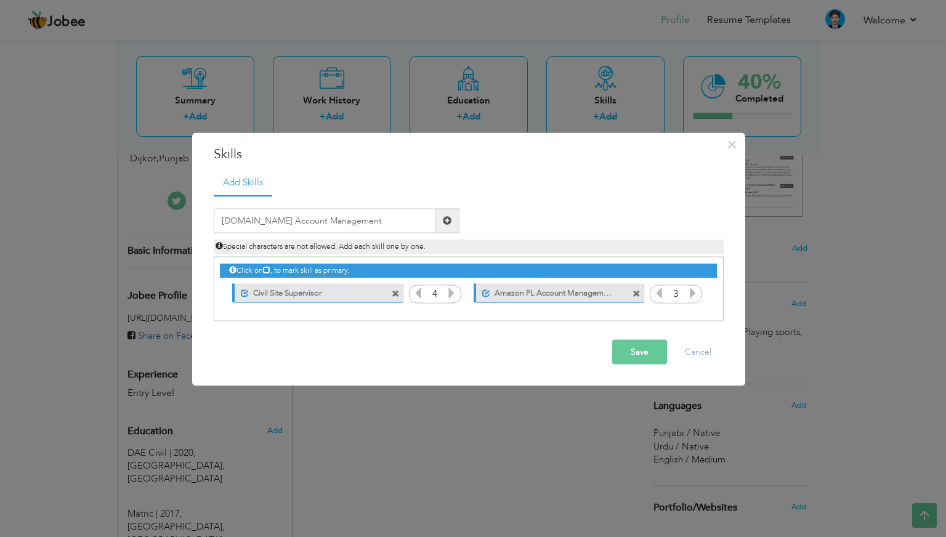
click at [450, 226] on span at bounding box center [447, 220] width 24 height 25
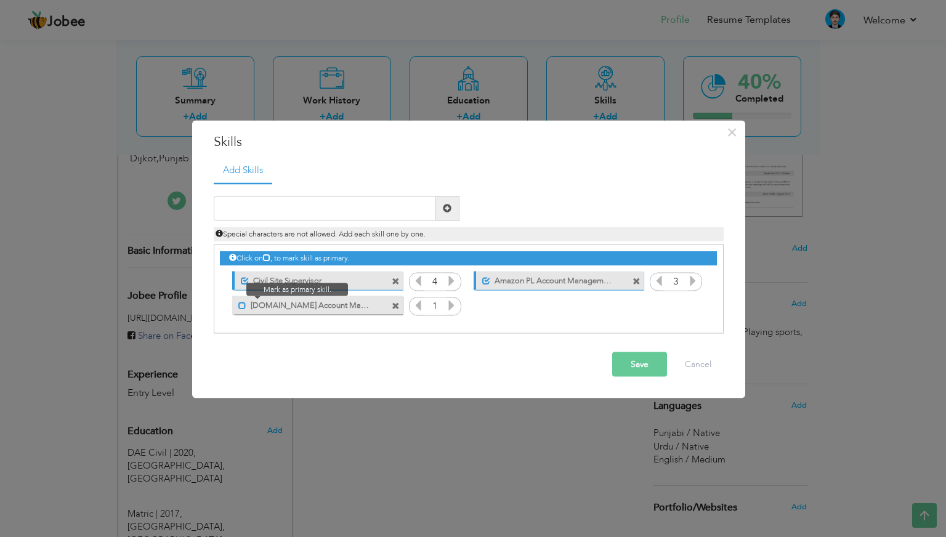
click at [241, 306] on span at bounding box center [242, 306] width 8 height 8
click at [451, 308] on icon at bounding box center [451, 304] width 11 height 11
click at [302, 212] on input "text" at bounding box center [325, 208] width 222 height 25
drag, startPoint x: 251, startPoint y: 211, endPoint x: 198, endPoint y: 206, distance: 53.2
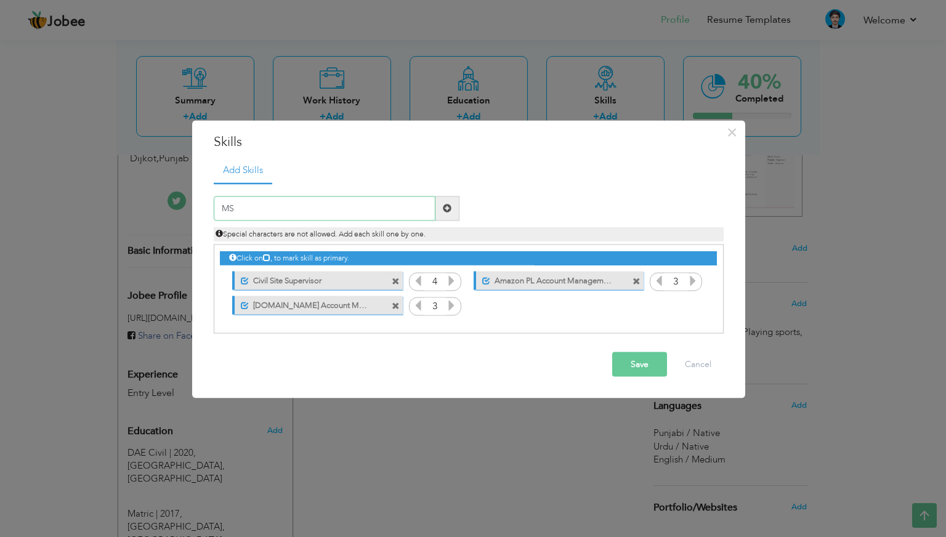
click at [198, 206] on div "× Skills Add Skills MS Duplicate entry Unmark as primary skill. 1 1 1" at bounding box center [468, 260] width 553 height 278
paste input "Excel"
type input "MS Excel"
click at [448, 208] on span at bounding box center [447, 208] width 9 height 9
click at [694, 307] on icon at bounding box center [692, 304] width 11 height 11
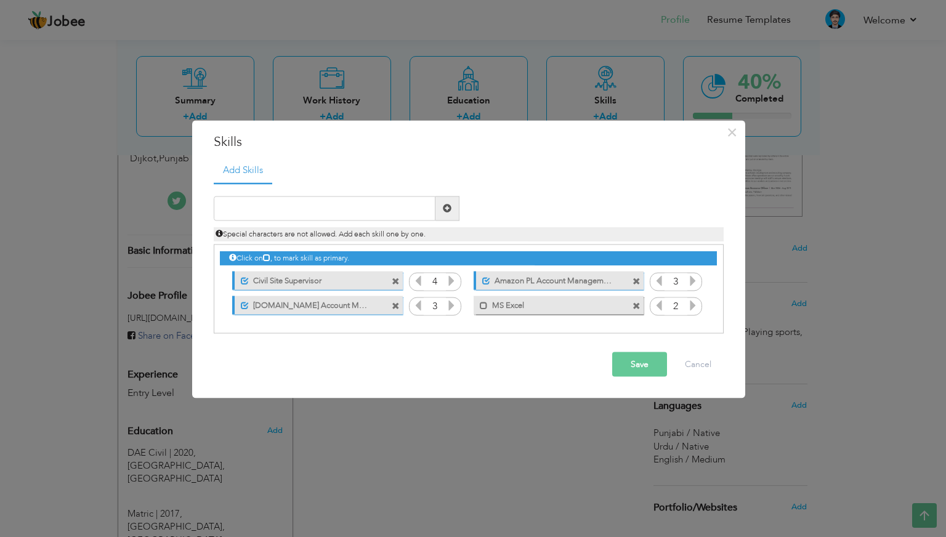
click at [694, 307] on icon at bounding box center [692, 304] width 11 height 11
click at [659, 306] on icon at bounding box center [658, 304] width 11 height 11
click at [343, 214] on input "text" at bounding box center [325, 208] width 222 height 25
type input "Microsoft Word"
click at [446, 207] on span at bounding box center [447, 208] width 9 height 9
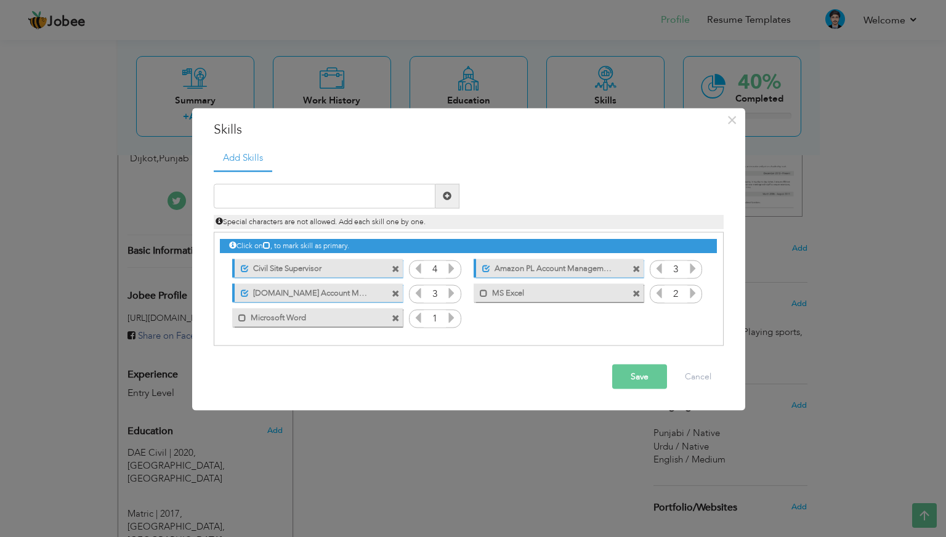
click at [448, 320] on icon at bounding box center [451, 317] width 11 height 11
click at [638, 376] on button "Save" at bounding box center [639, 376] width 55 height 25
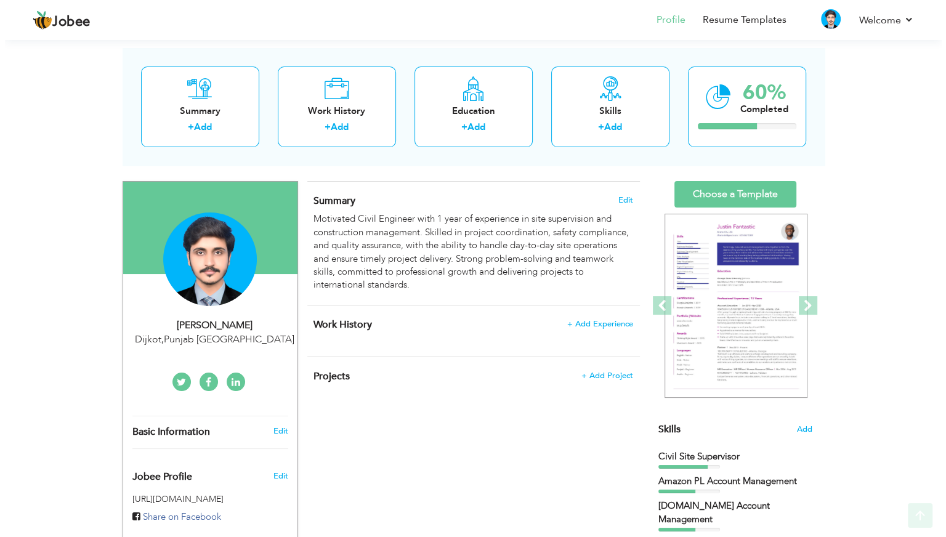
scroll to position [103, 0]
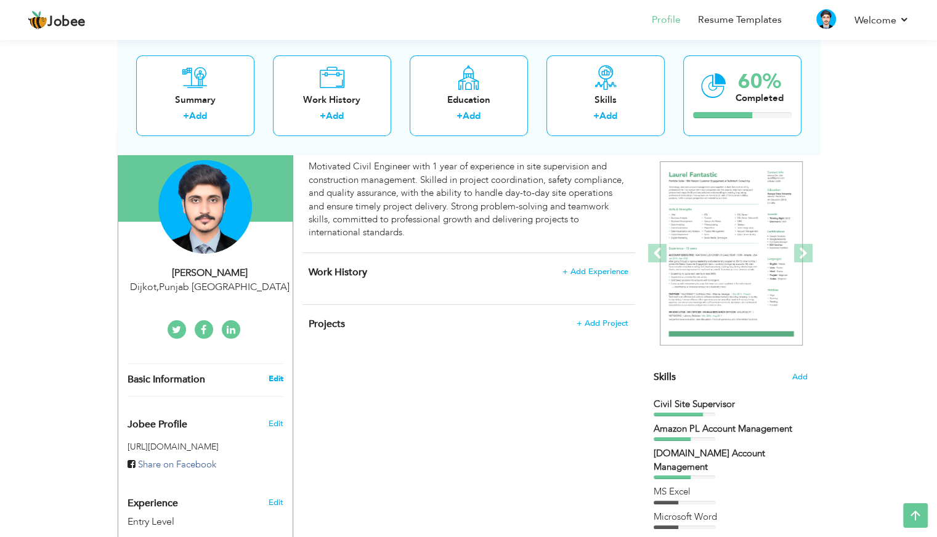
click at [276, 377] on link "Edit" at bounding box center [275, 378] width 15 height 11
type input "Muhammad"
type input "Hasham"
type input "03064896152"
select select "number:166"
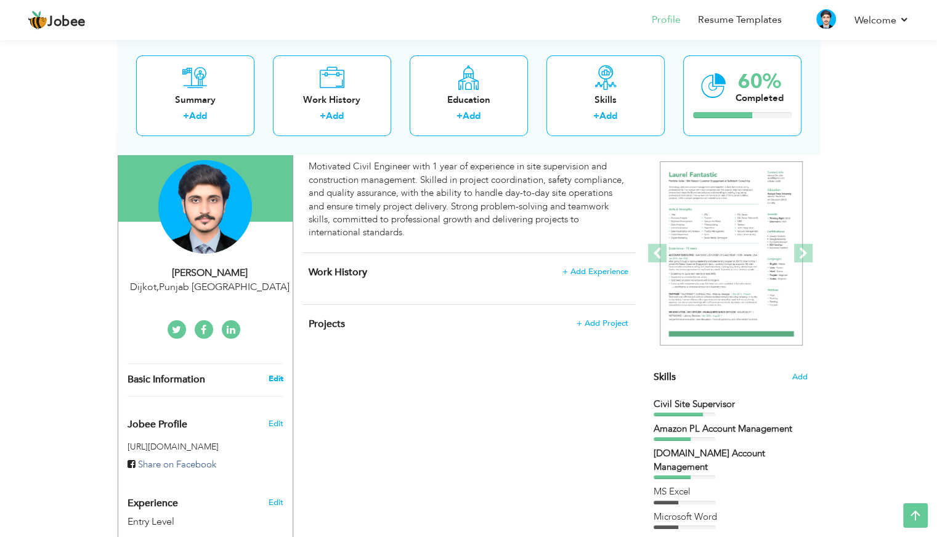
type input "Punjab"
type input "Dijkot"
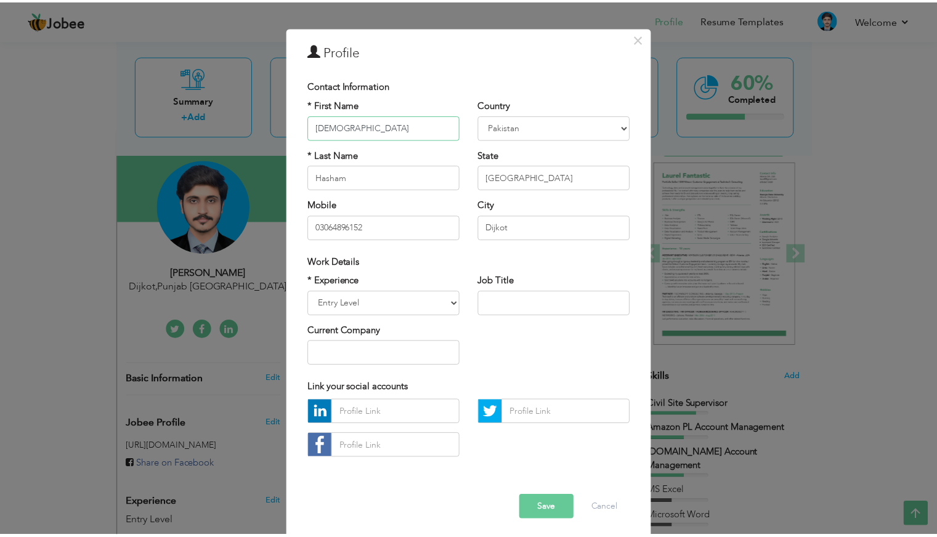
scroll to position [33, 0]
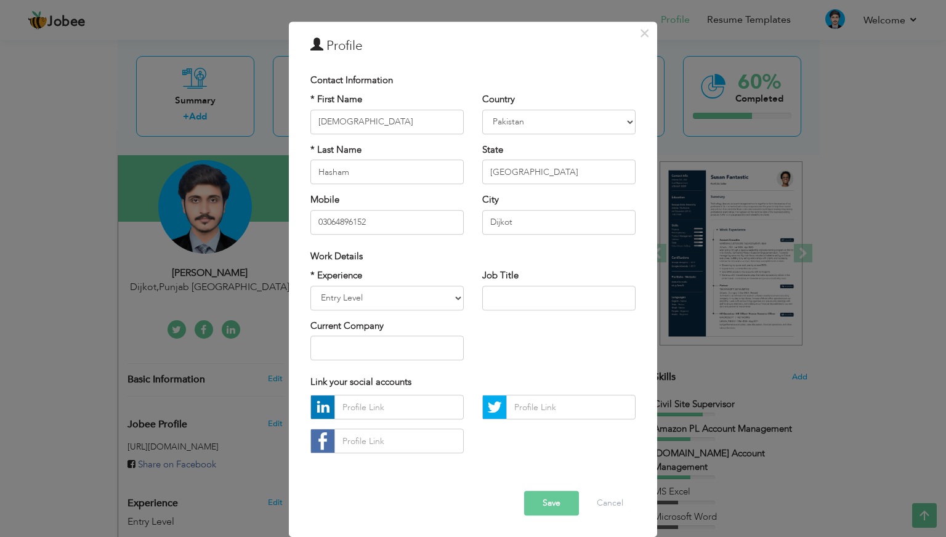
click at [151, 398] on div "× Profile Contact Information * First Name Muhammad * Last Name Aruba" at bounding box center [473, 268] width 946 height 537
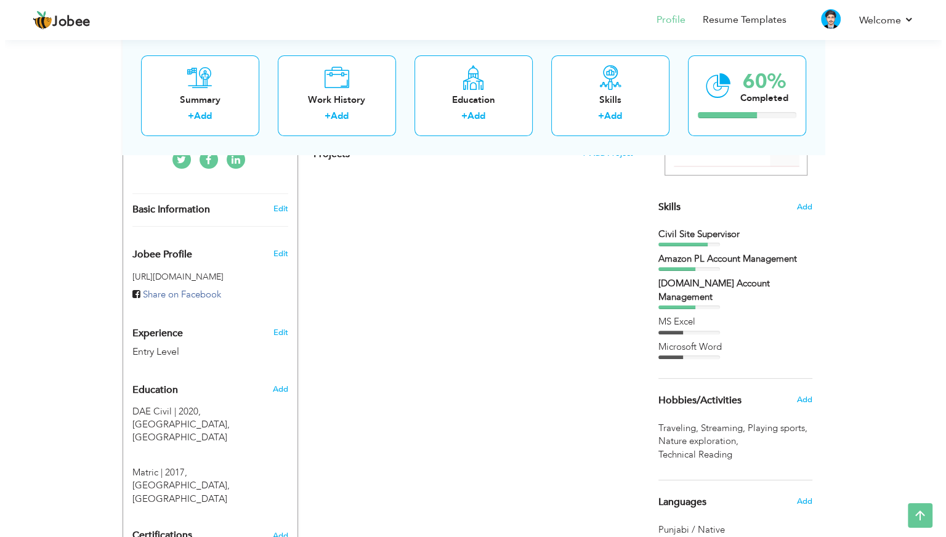
scroll to position [273, 0]
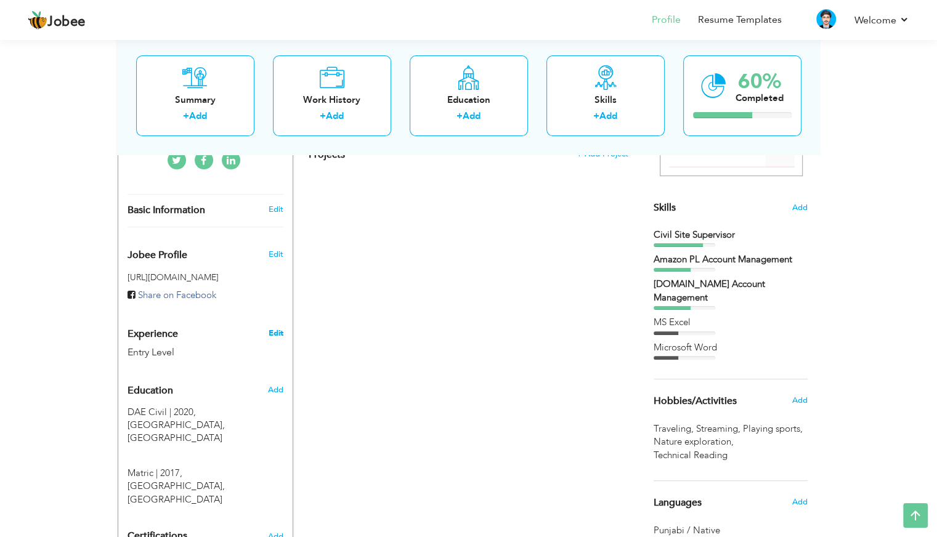
click at [276, 334] on link "Edit" at bounding box center [275, 333] width 15 height 11
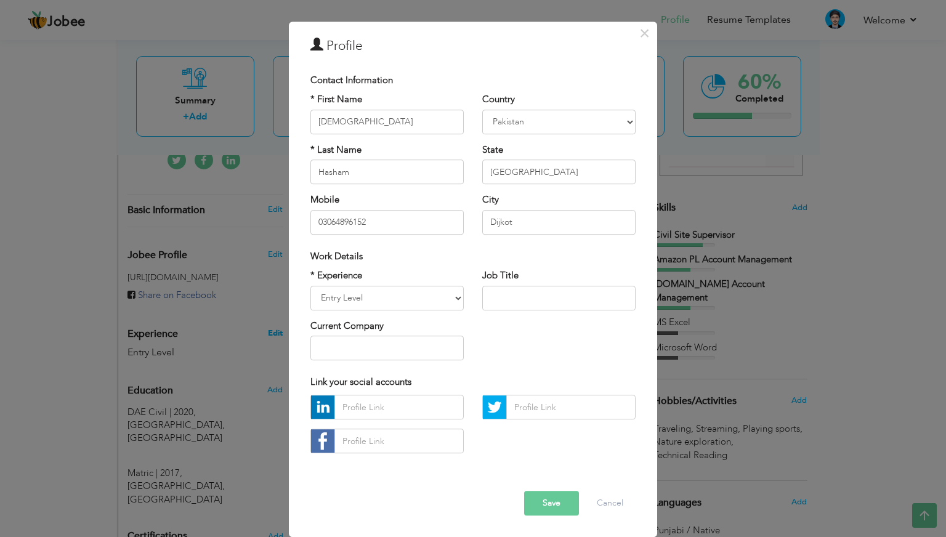
scroll to position [0, 0]
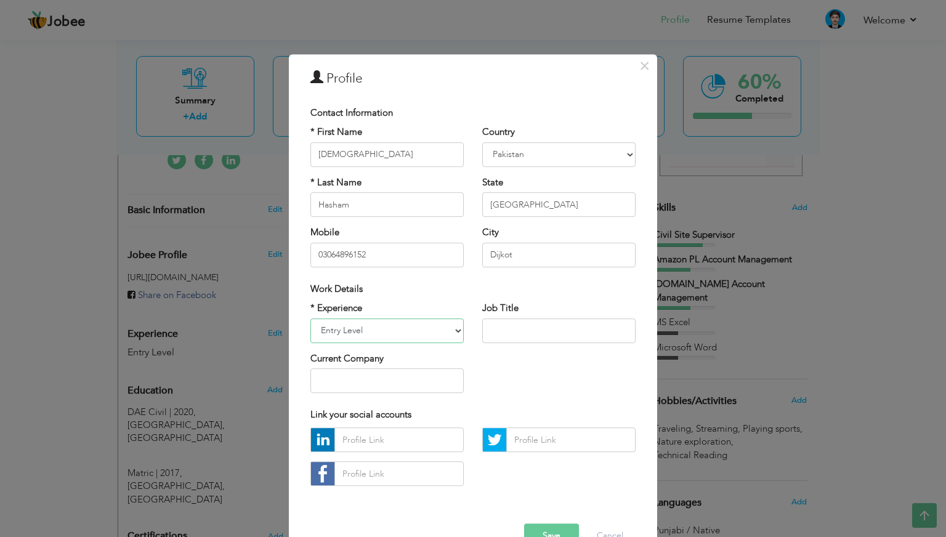
click at [436, 333] on select "Entry Level Less than 1 Year 1 Year 2 Years 3 Years 4 Years 5 Years 6 Years 7 Y…" at bounding box center [386, 330] width 153 height 25
select select "number:3"
click at [310, 318] on select "Entry Level Less than 1 Year 1 Year 2 Years 3 Years 4 Years 5 Years 6 Years 7 Y…" at bounding box center [386, 330] width 153 height 25
click at [512, 329] on input "text" at bounding box center [558, 330] width 153 height 25
click at [570, 331] on input "Civil Site Supervisor" at bounding box center [558, 330] width 153 height 25
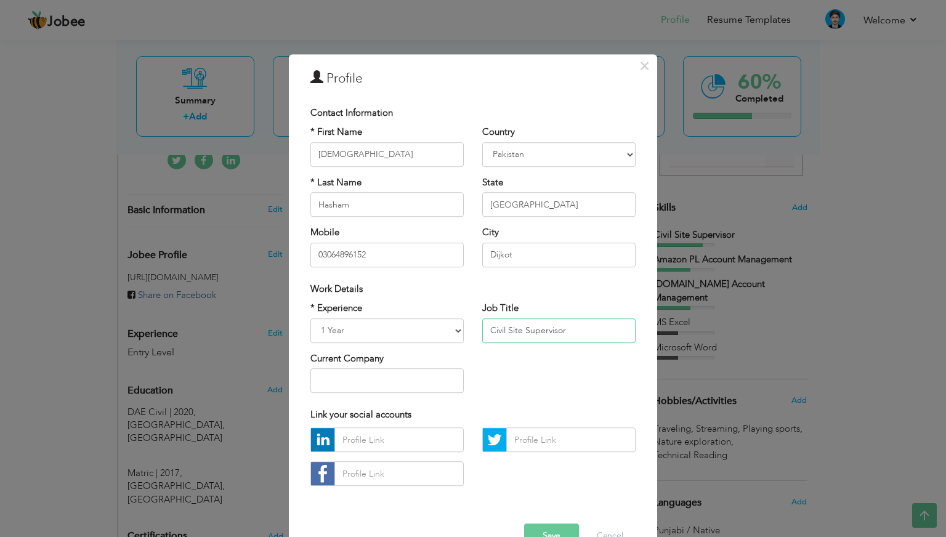
type input "Civil Site Supervisor"
click at [349, 385] on input "text" at bounding box center [386, 380] width 153 height 25
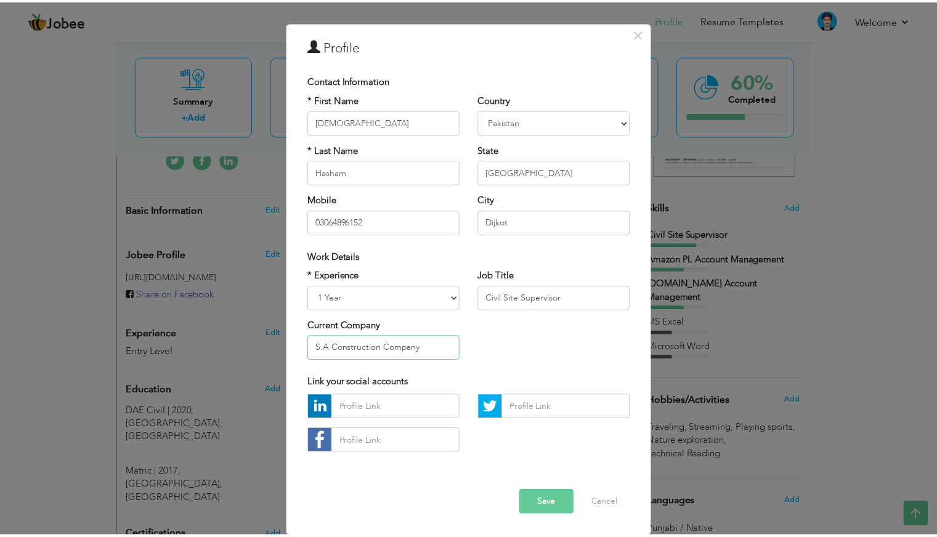
scroll to position [32, 0]
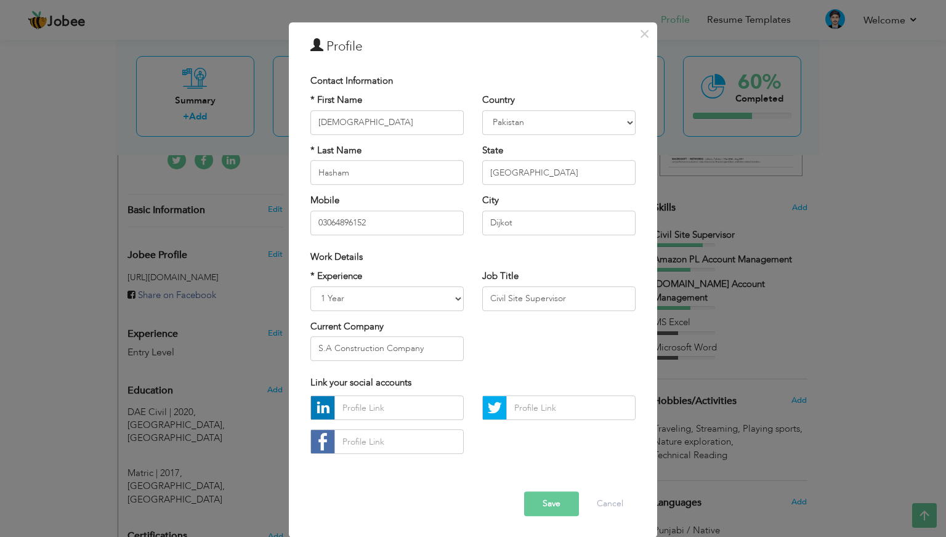
click at [545, 504] on button "Save" at bounding box center [551, 504] width 55 height 25
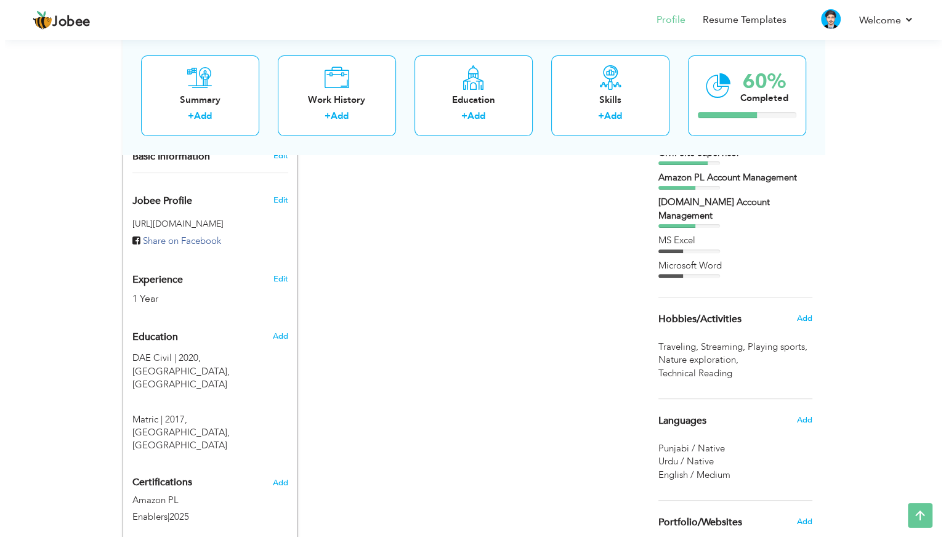
scroll to position [329, 0]
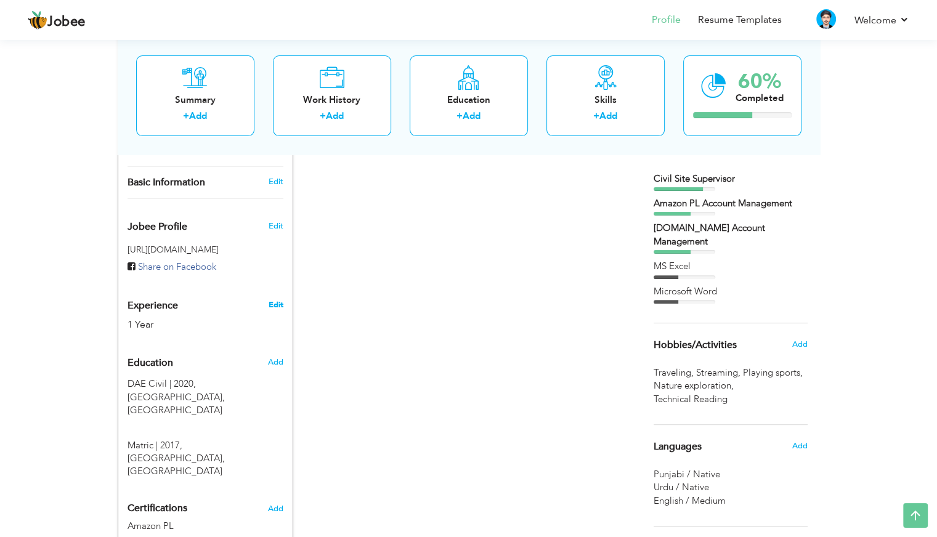
click at [271, 304] on link "Edit" at bounding box center [275, 304] width 15 height 11
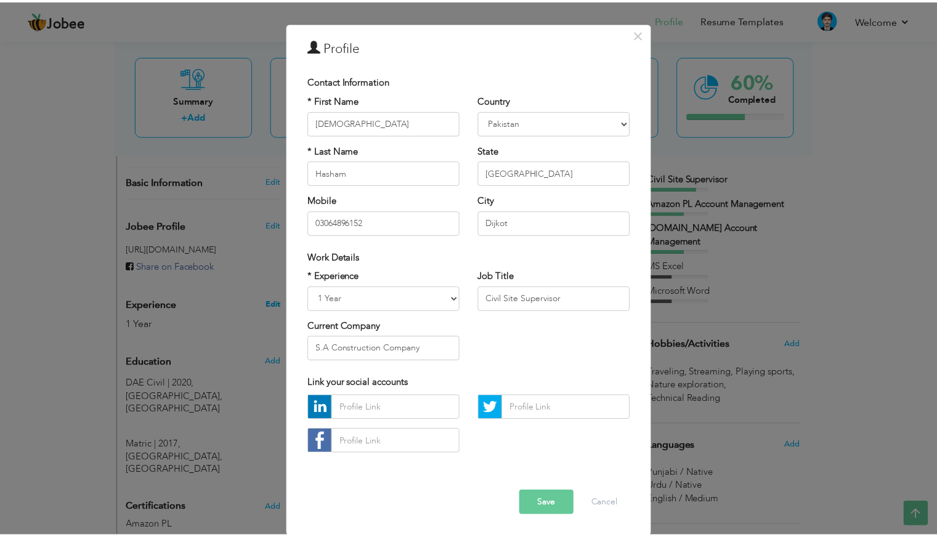
scroll to position [0, 0]
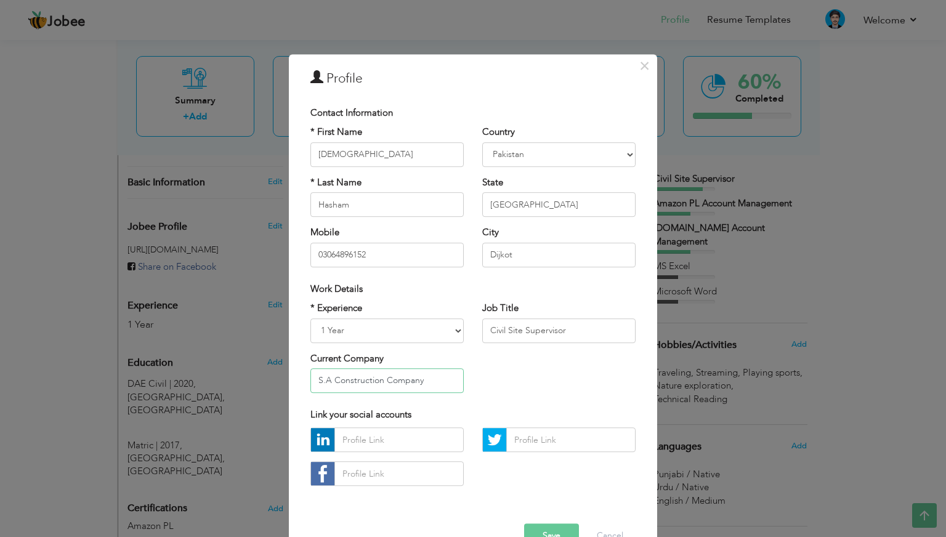
click at [438, 386] on input "S.A Construction Company" at bounding box center [386, 380] width 153 height 25
type input "S"
click at [544, 535] on button "Save" at bounding box center [551, 536] width 55 height 25
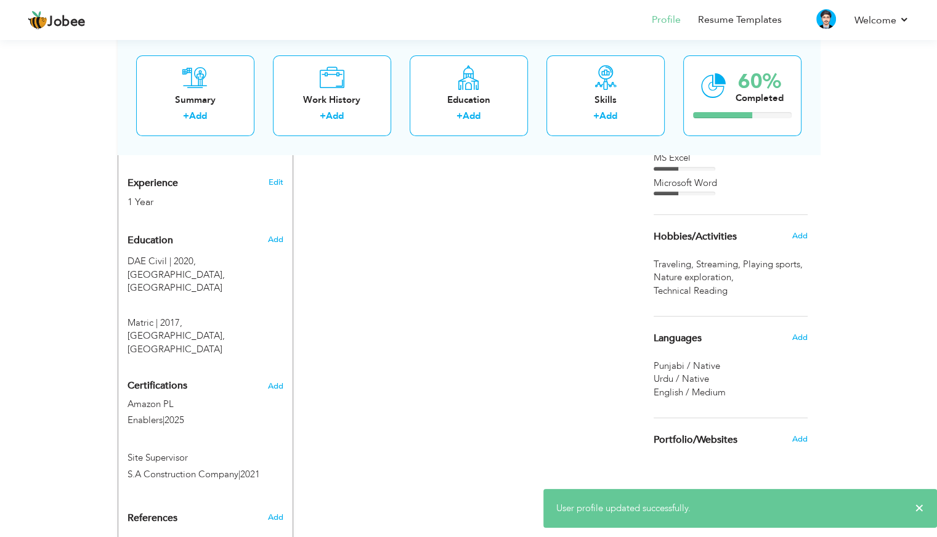
scroll to position [437, 0]
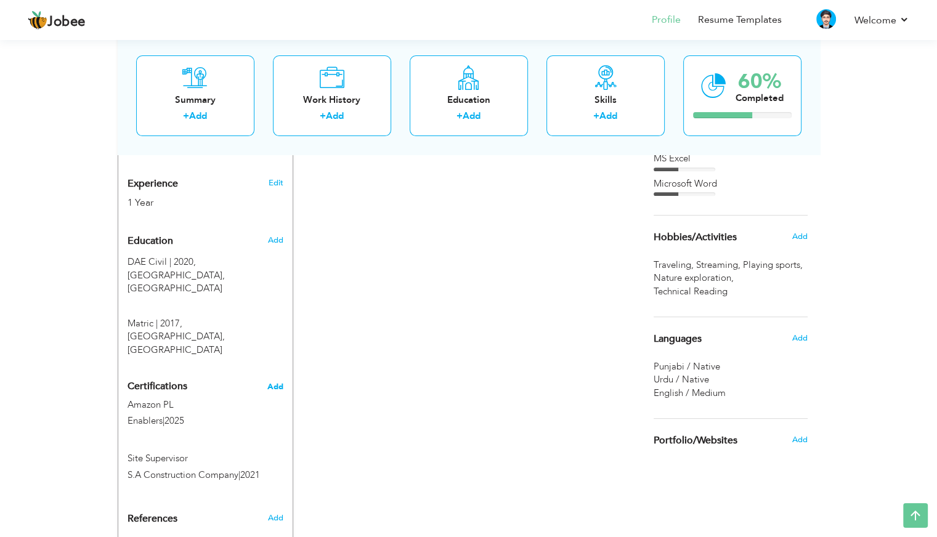
click at [275, 382] on span "Add" at bounding box center [275, 386] width 16 height 9
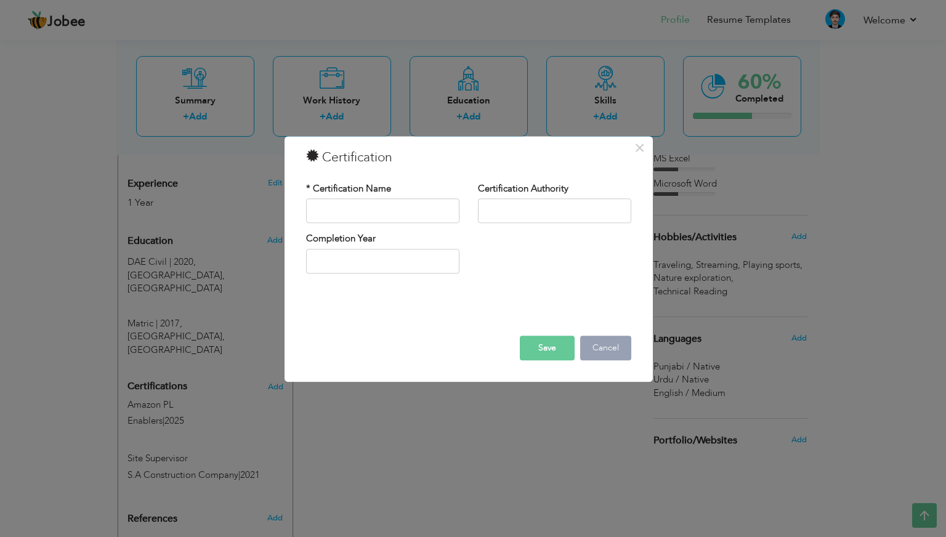
click at [604, 355] on button "Cancel" at bounding box center [605, 348] width 51 height 25
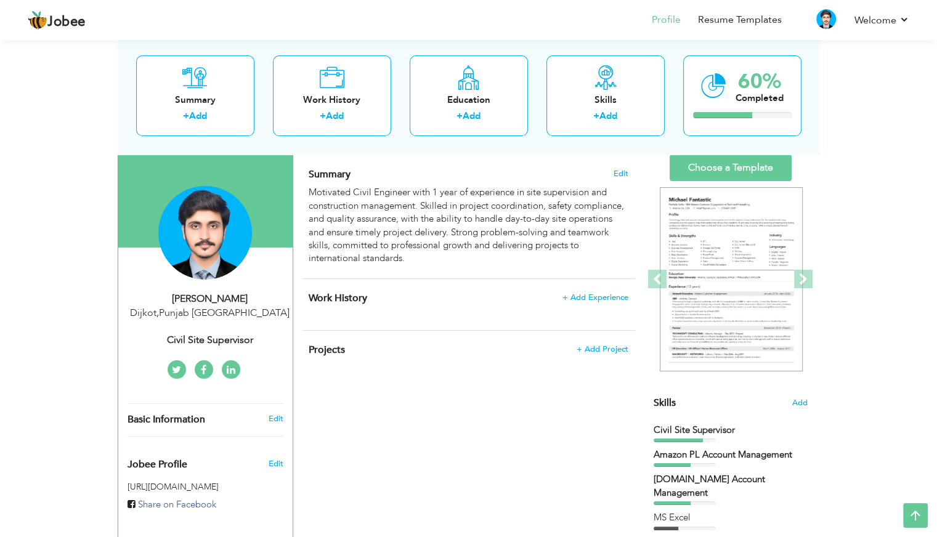
scroll to position [0, 0]
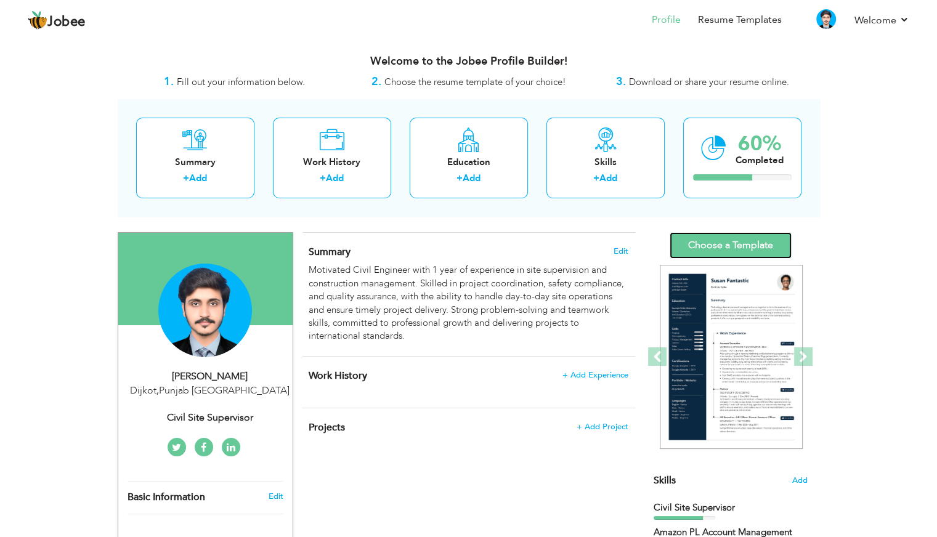
click at [739, 249] on link "Choose a Template" at bounding box center [730, 245] width 122 height 26
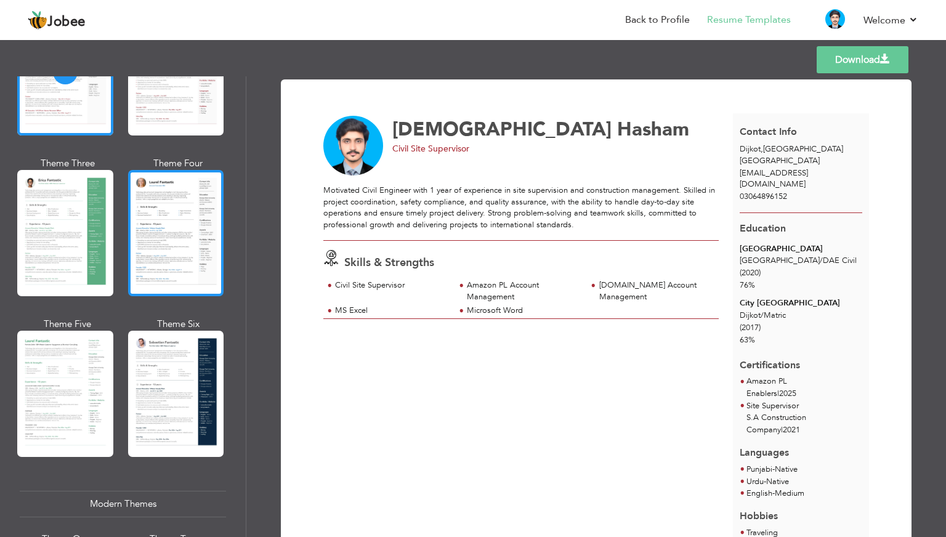
scroll to position [155, 0]
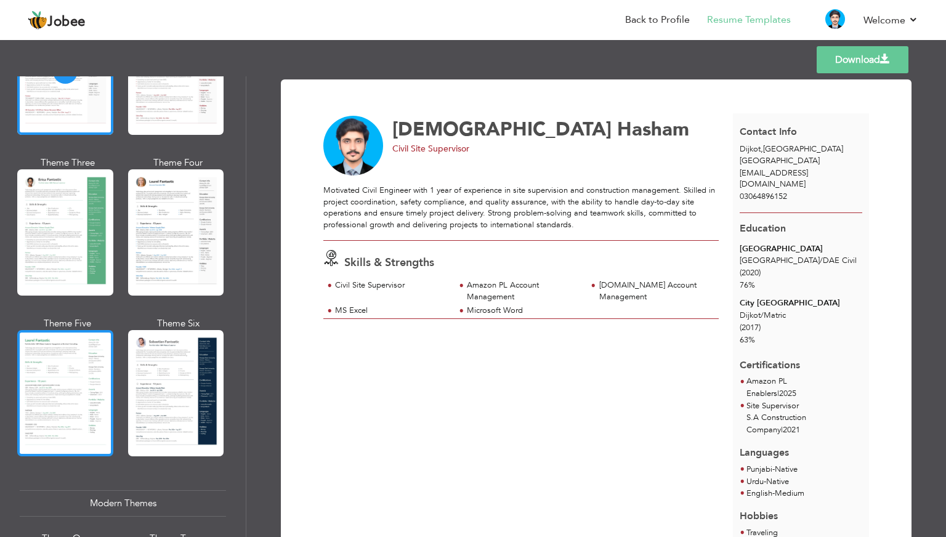
click at [86, 374] on div at bounding box center [65, 393] width 96 height 126
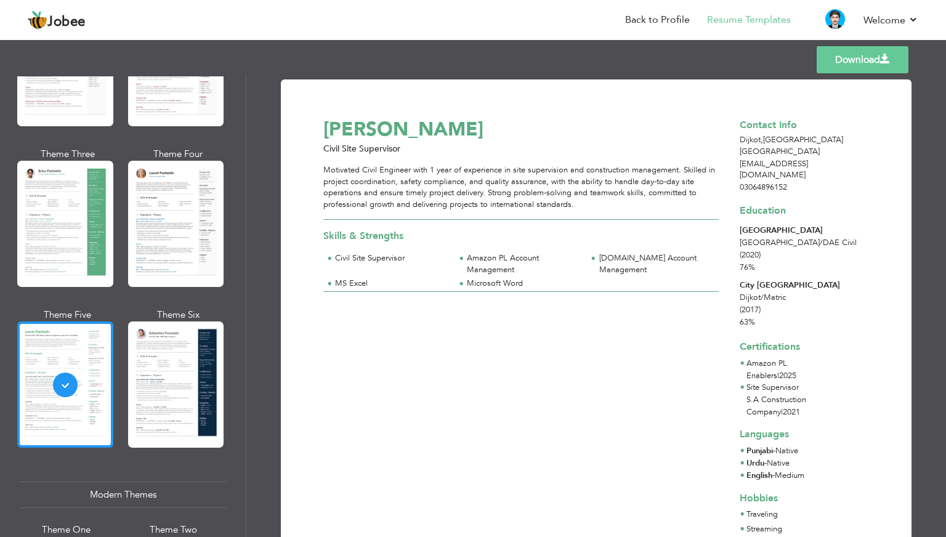
scroll to position [163, 0]
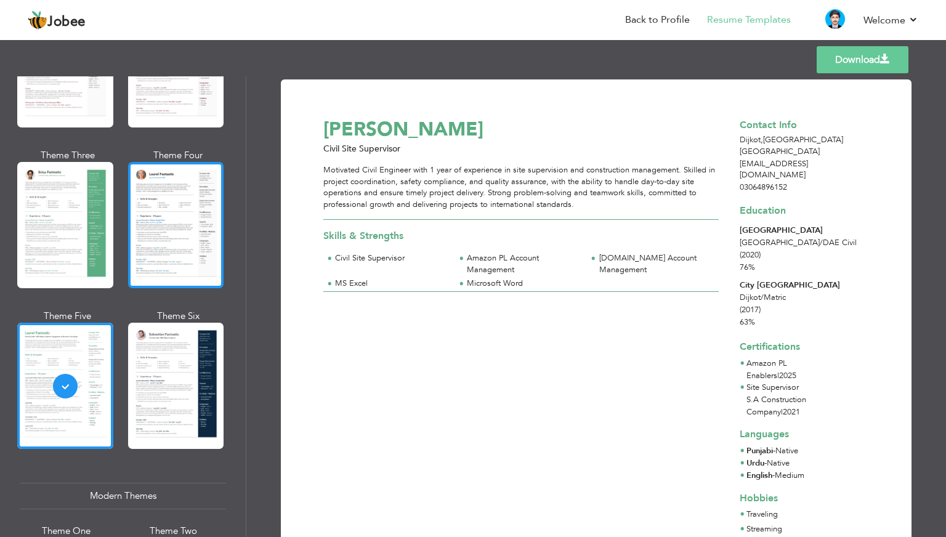
click at [145, 233] on div at bounding box center [176, 225] width 96 height 126
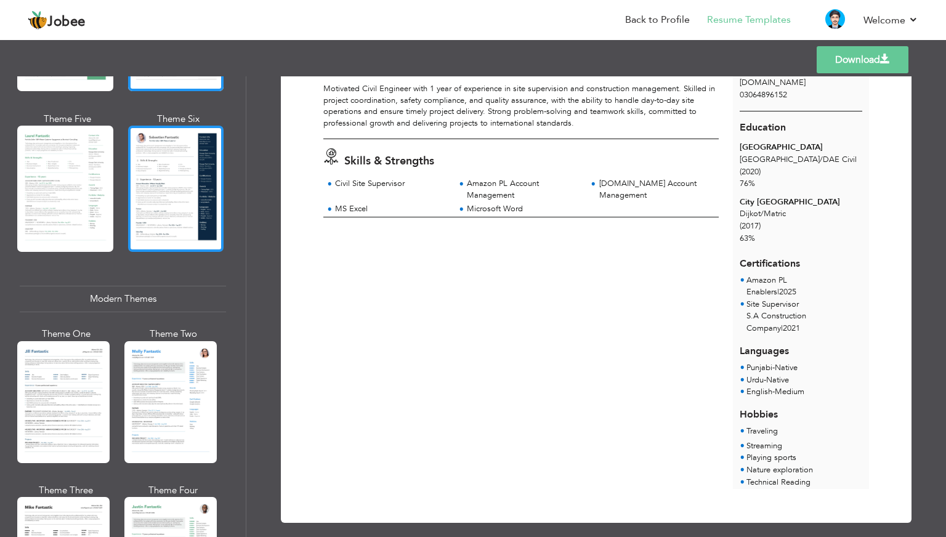
scroll to position [359, 0]
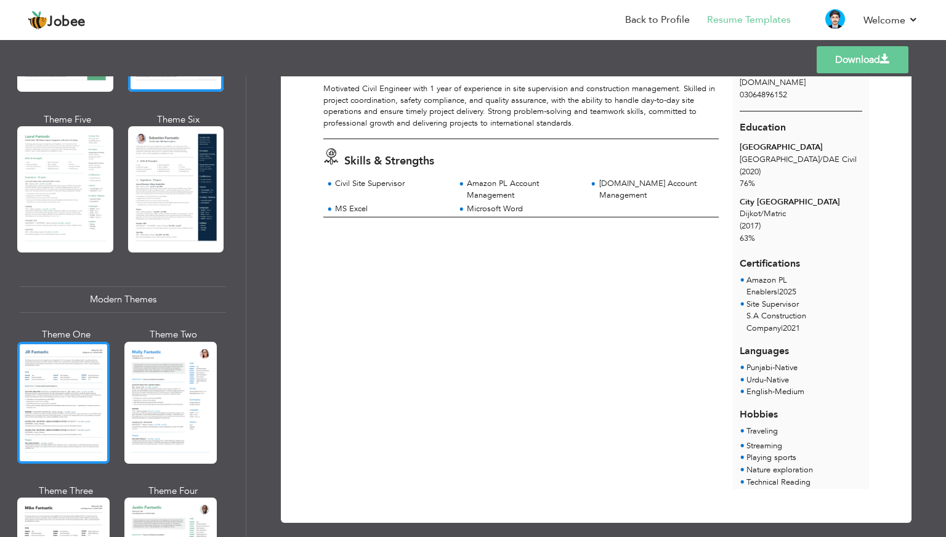
click at [83, 377] on div at bounding box center [63, 403] width 92 height 122
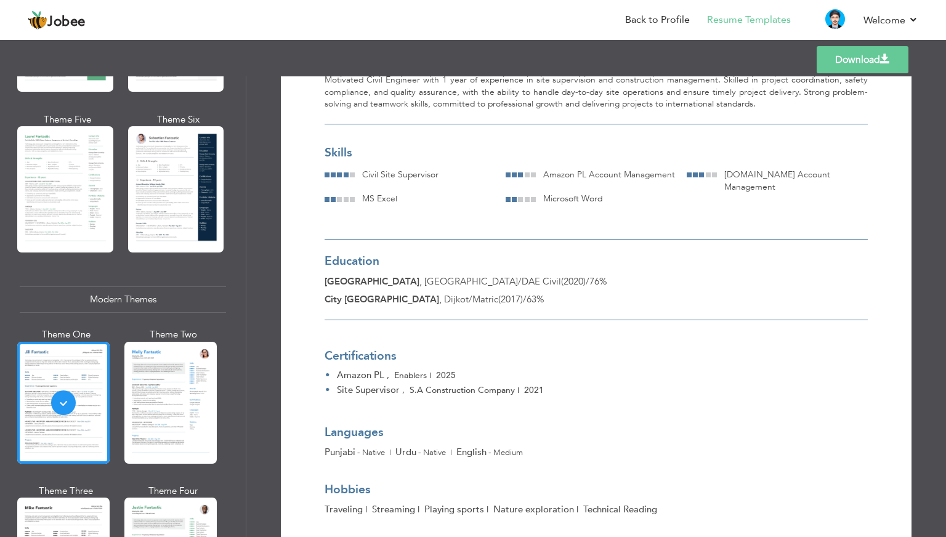
scroll to position [111, 0]
click at [174, 395] on div at bounding box center [170, 403] width 92 height 122
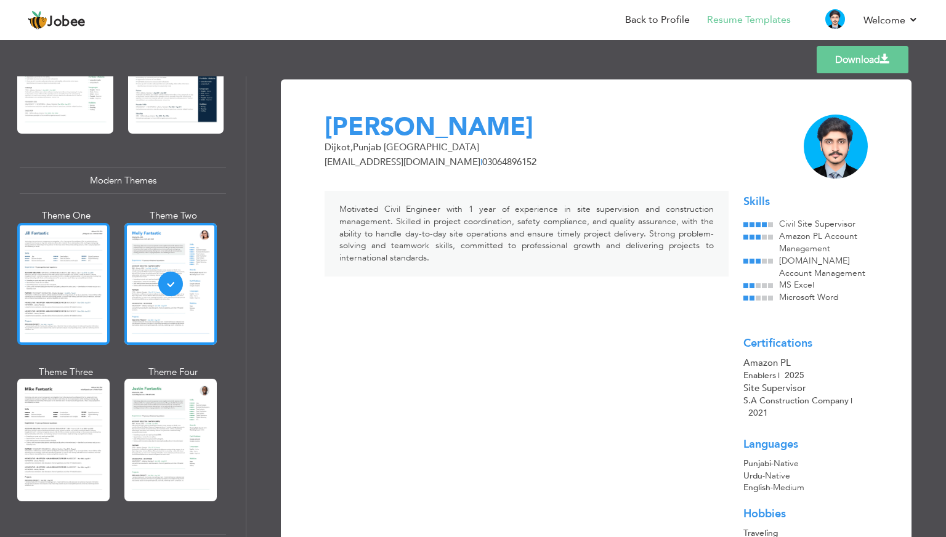
scroll to position [525, 0]
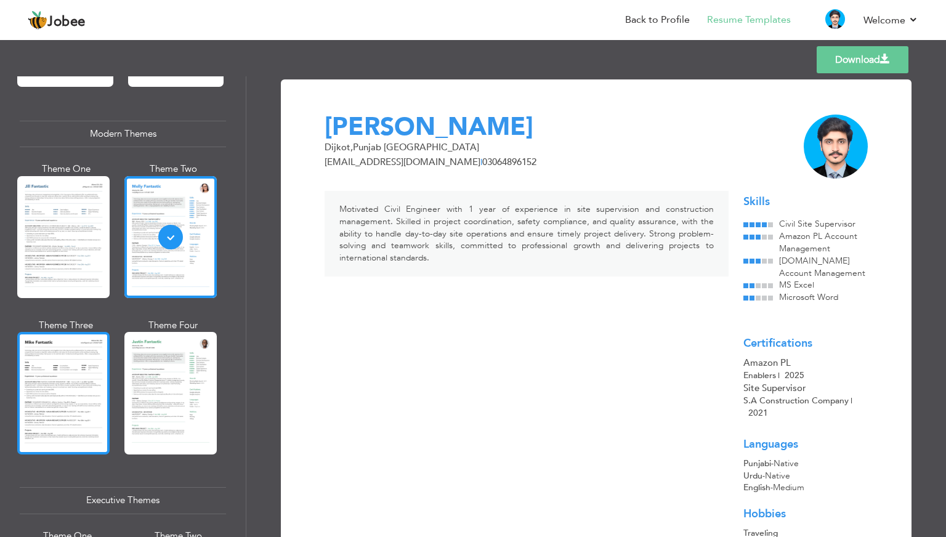
click at [67, 387] on div at bounding box center [63, 393] width 92 height 122
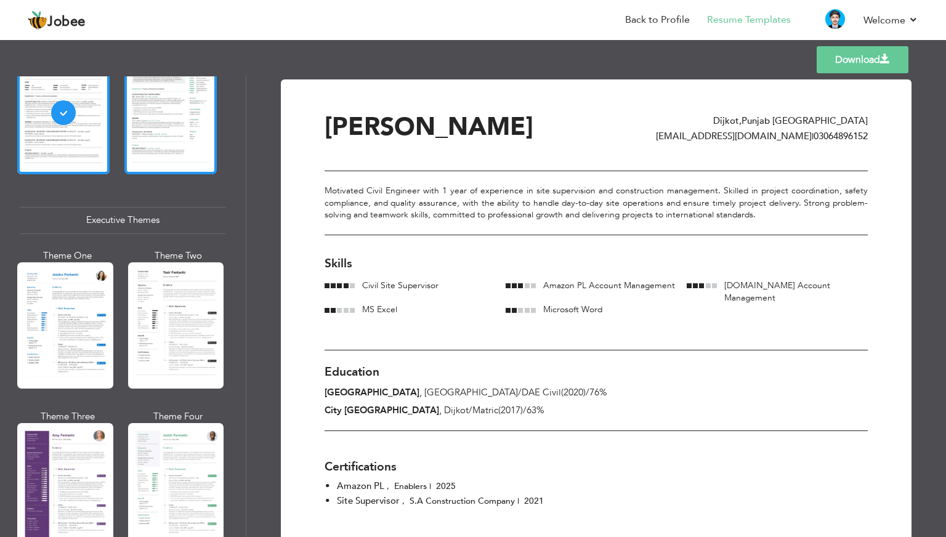
scroll to position [805, 0]
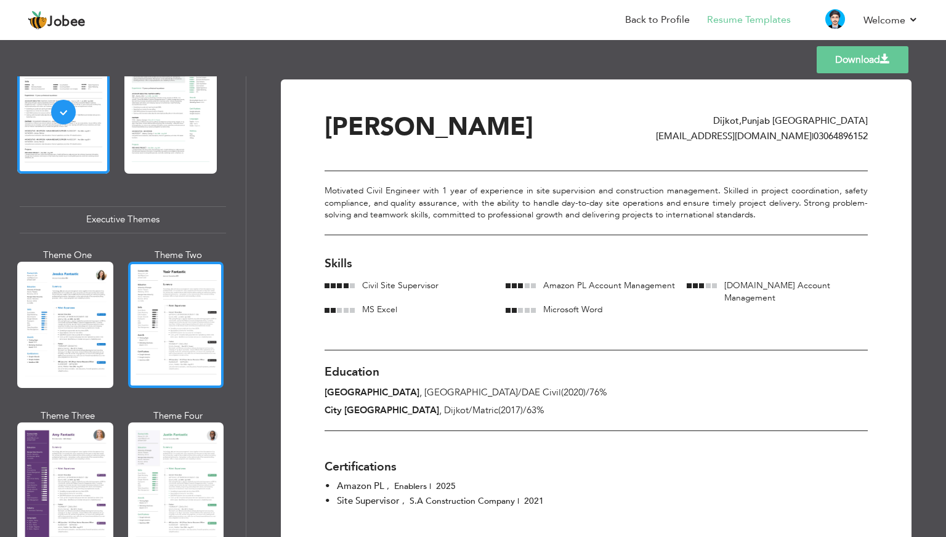
click at [187, 318] on div at bounding box center [176, 325] width 96 height 126
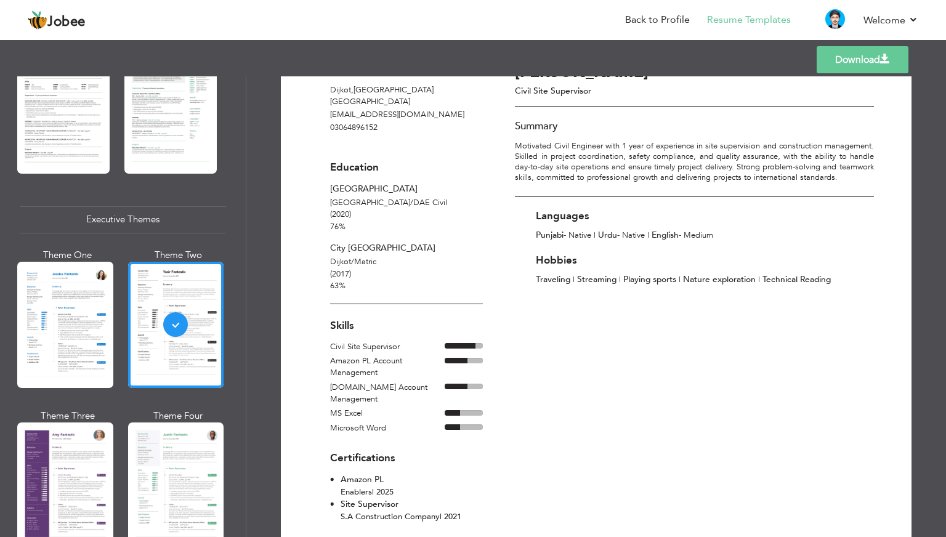
scroll to position [0, 0]
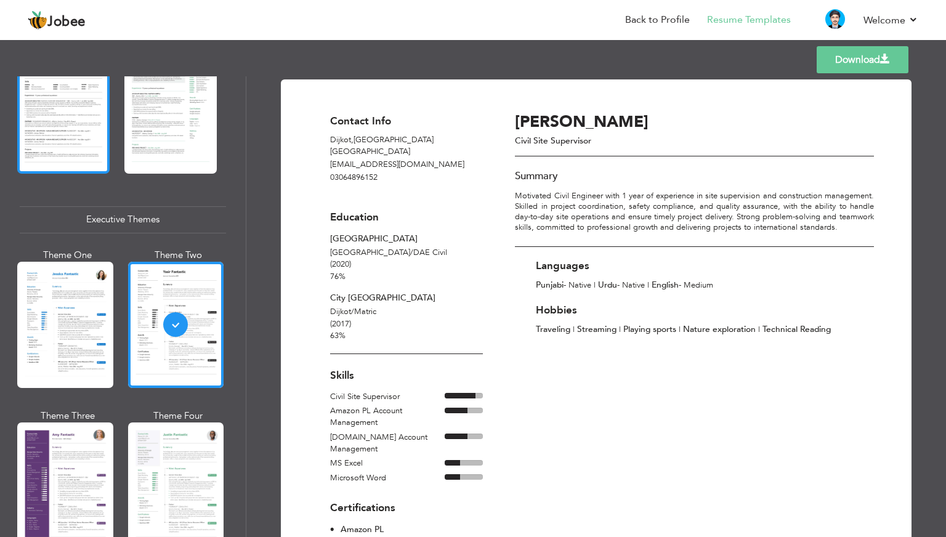
click at [94, 119] on div at bounding box center [63, 112] width 92 height 122
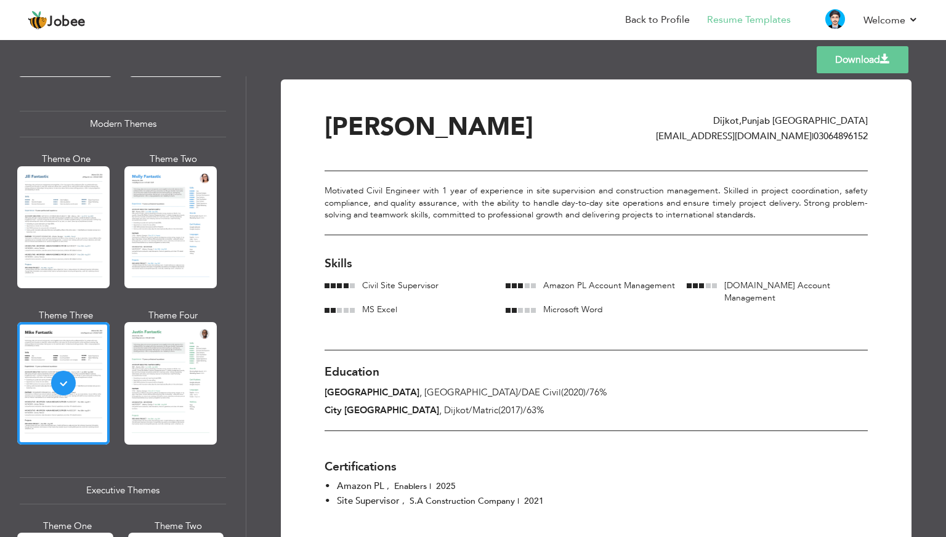
scroll to position [534, 0]
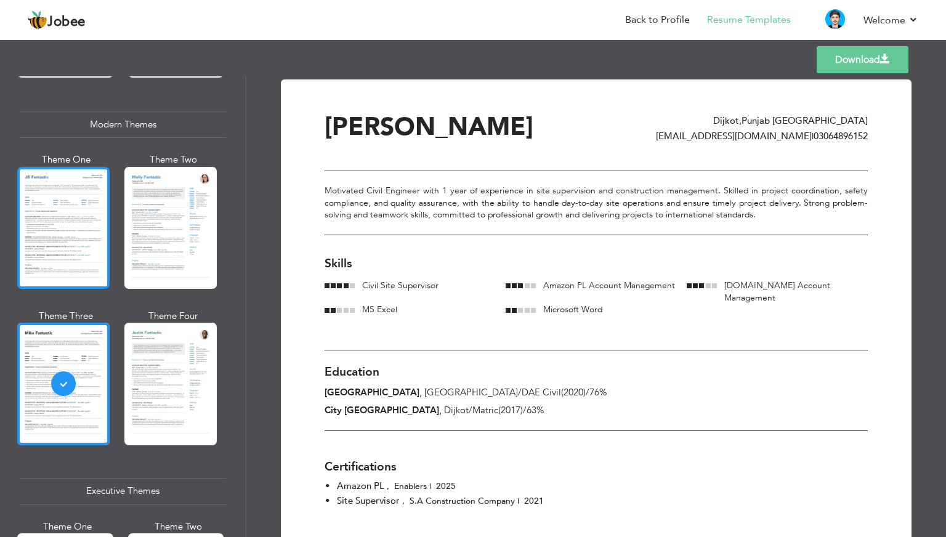
click at [86, 208] on div at bounding box center [63, 228] width 92 height 122
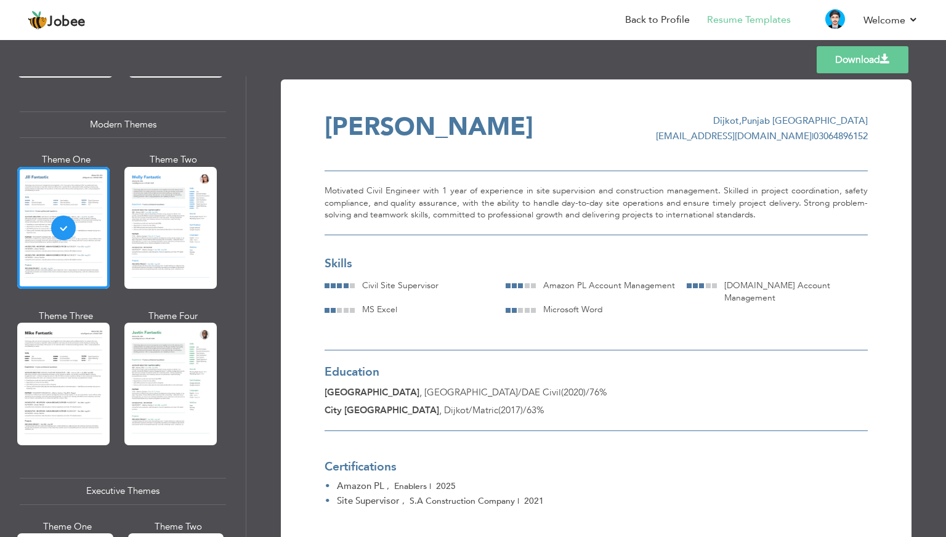
click at [485, 336] on div "Education Jinnah Polytechnic institute , Faisalabad / DAE Civil ( 2020 ) / 76% …" at bounding box center [596, 383] width 543 height 95
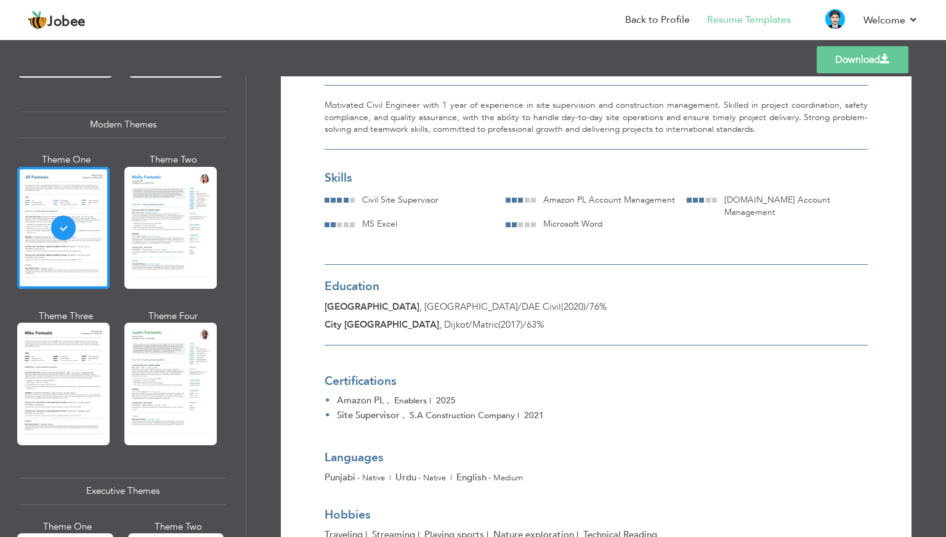
scroll to position [0, 0]
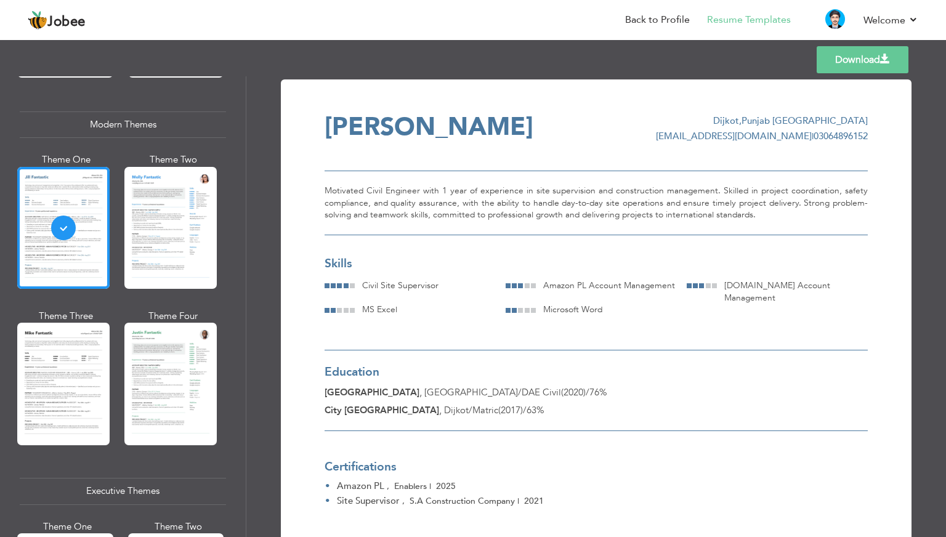
click at [873, 65] on link "Download" at bounding box center [862, 59] width 92 height 27
